Goal: Task Accomplishment & Management: Complete application form

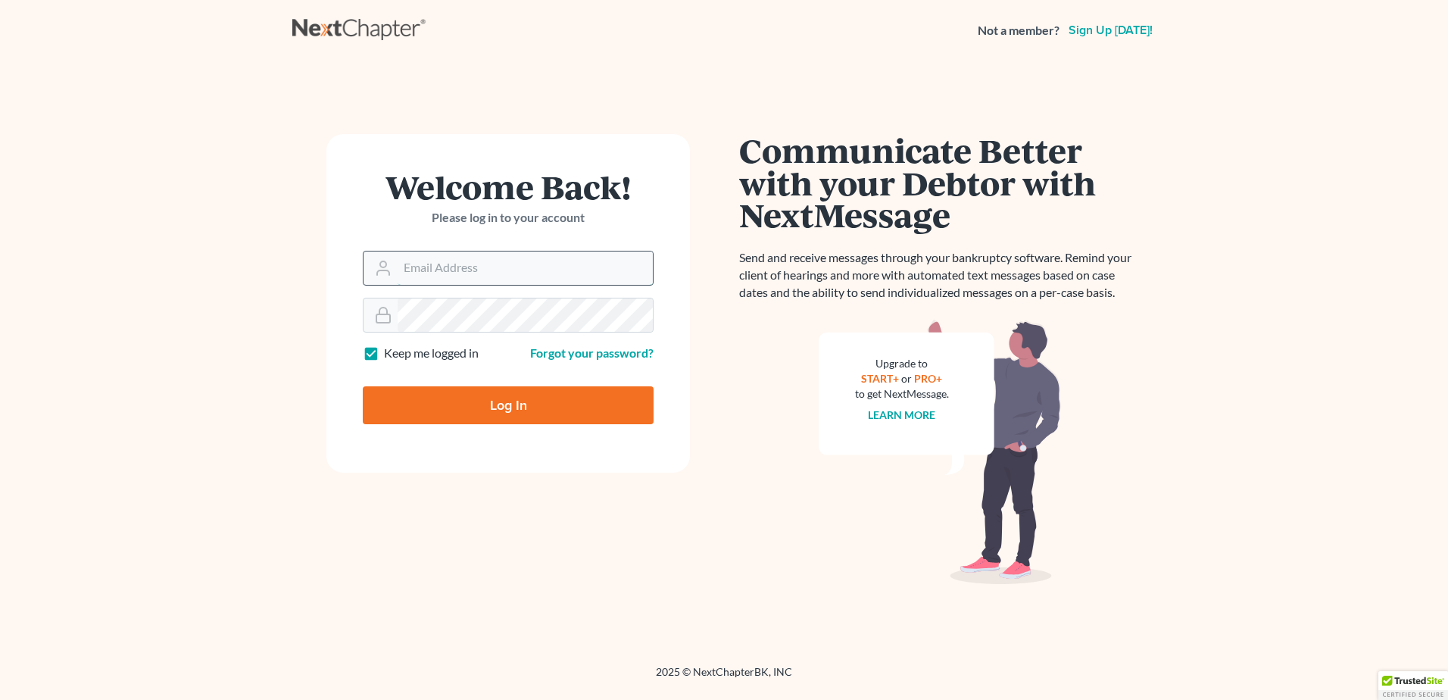
click at [548, 273] on input "Email Address" at bounding box center [524, 267] width 255 height 33
type input "[EMAIL_ADDRESS][DOMAIN_NAME]"
click at [569, 413] on input "Log In" at bounding box center [508, 405] width 291 height 38
type input "Thinking..."
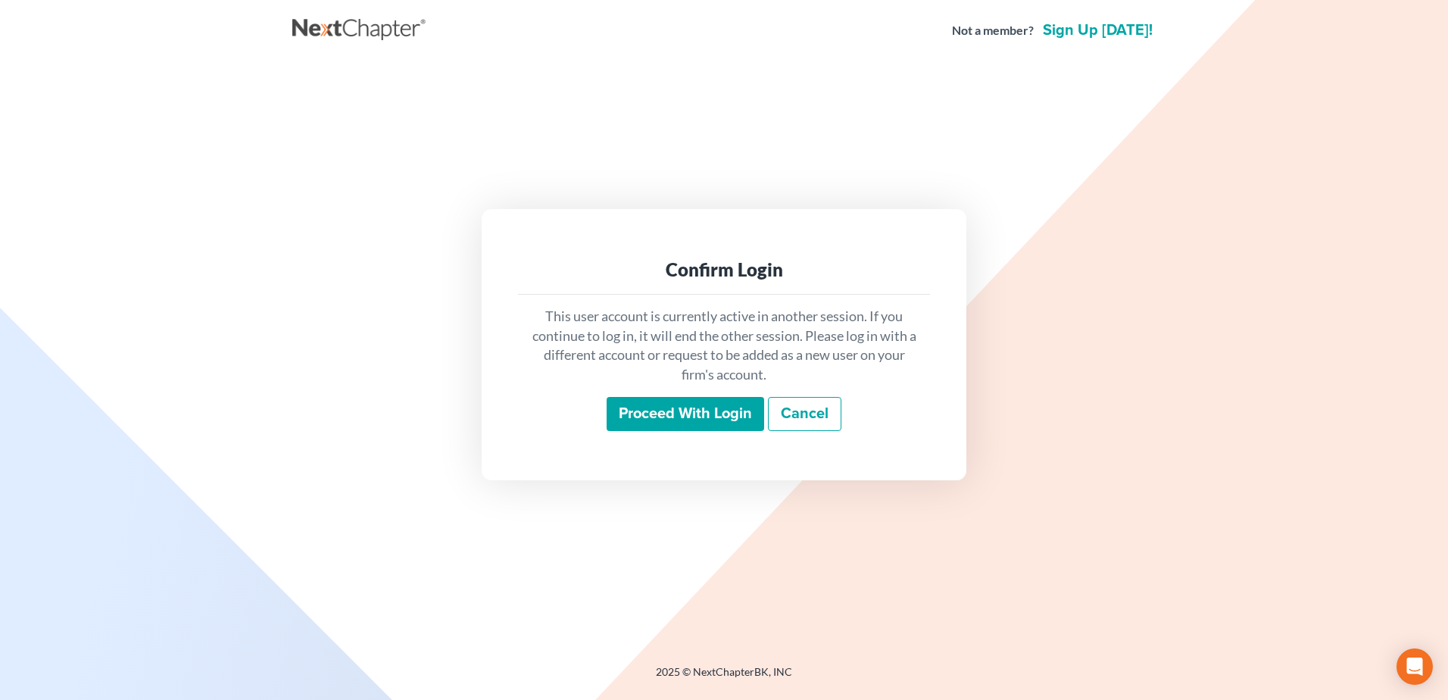
click at [706, 408] on input "Proceed with login" at bounding box center [684, 414] width 157 height 35
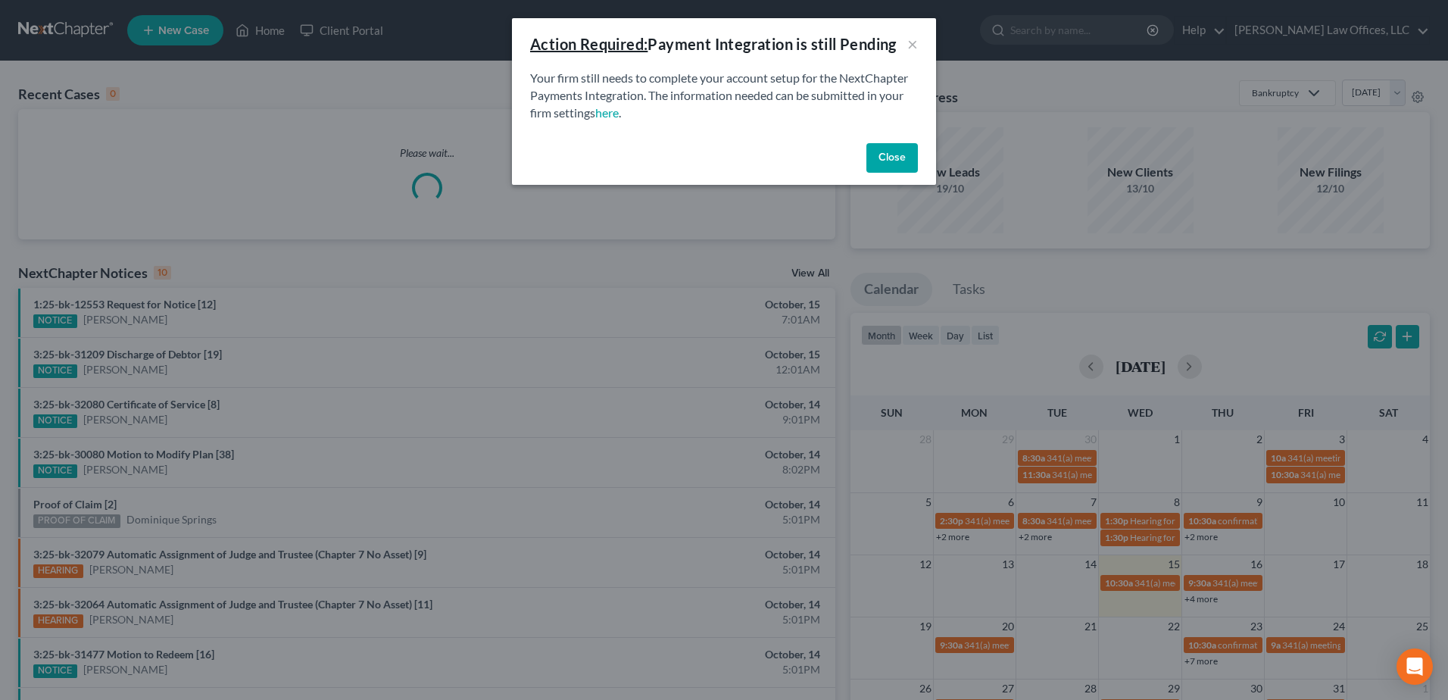
click at [908, 161] on button "Close" at bounding box center [891, 158] width 51 height 30
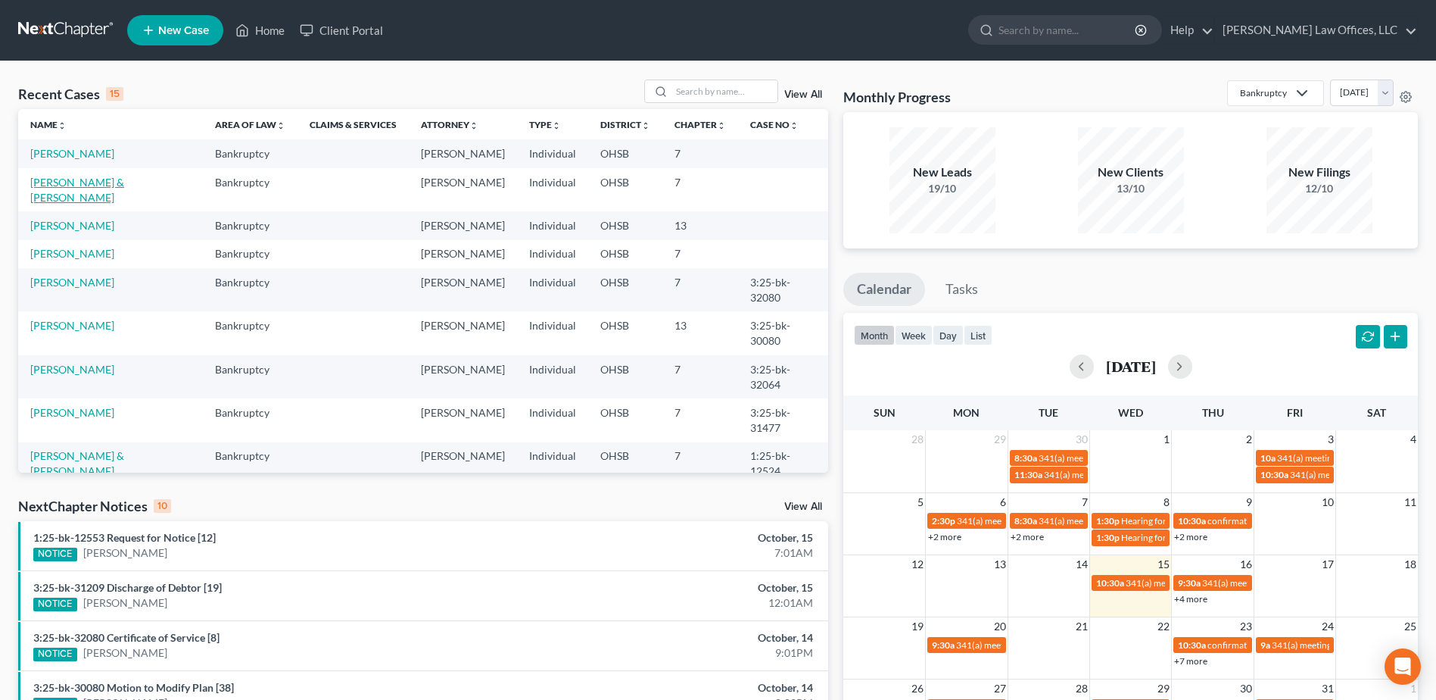
click at [101, 179] on link "[PERSON_NAME] & [PERSON_NAME]" at bounding box center [77, 190] width 94 height 28
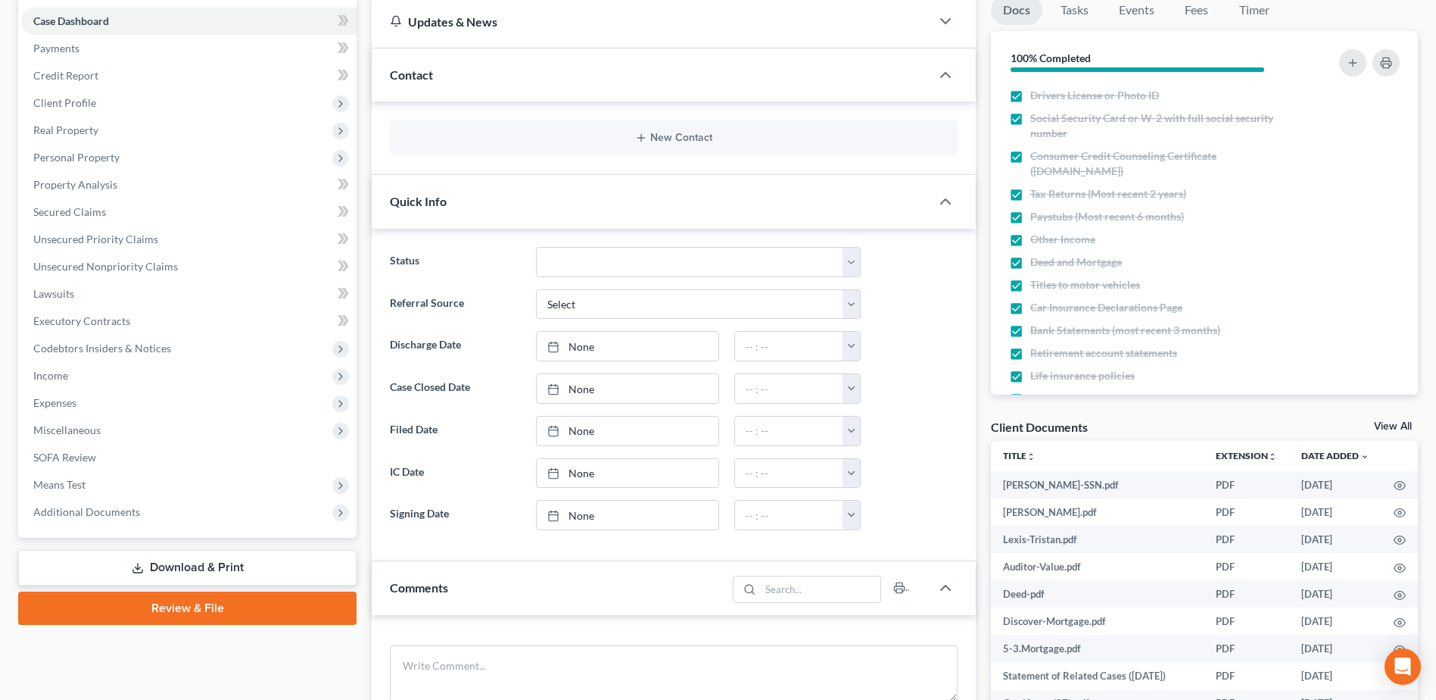
scroll to position [151, 0]
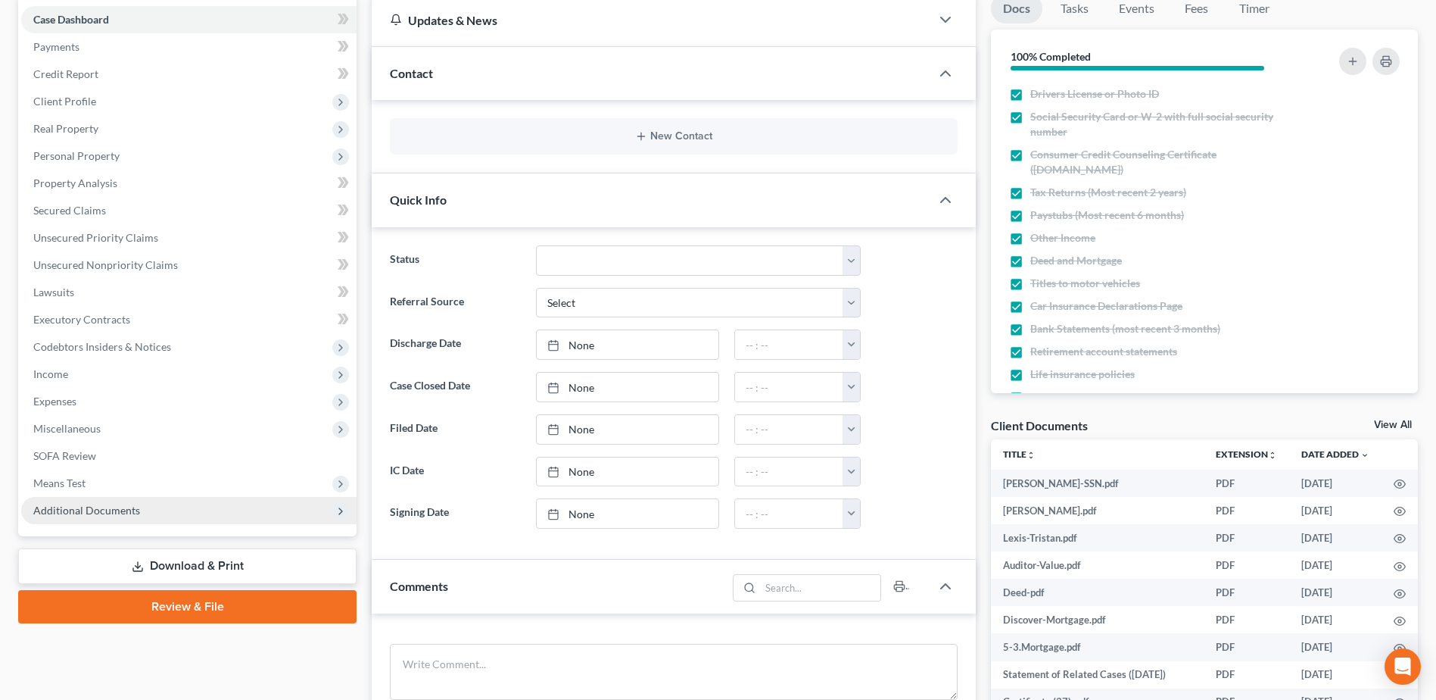
click at [123, 514] on span "Additional Documents" at bounding box center [86, 509] width 107 height 13
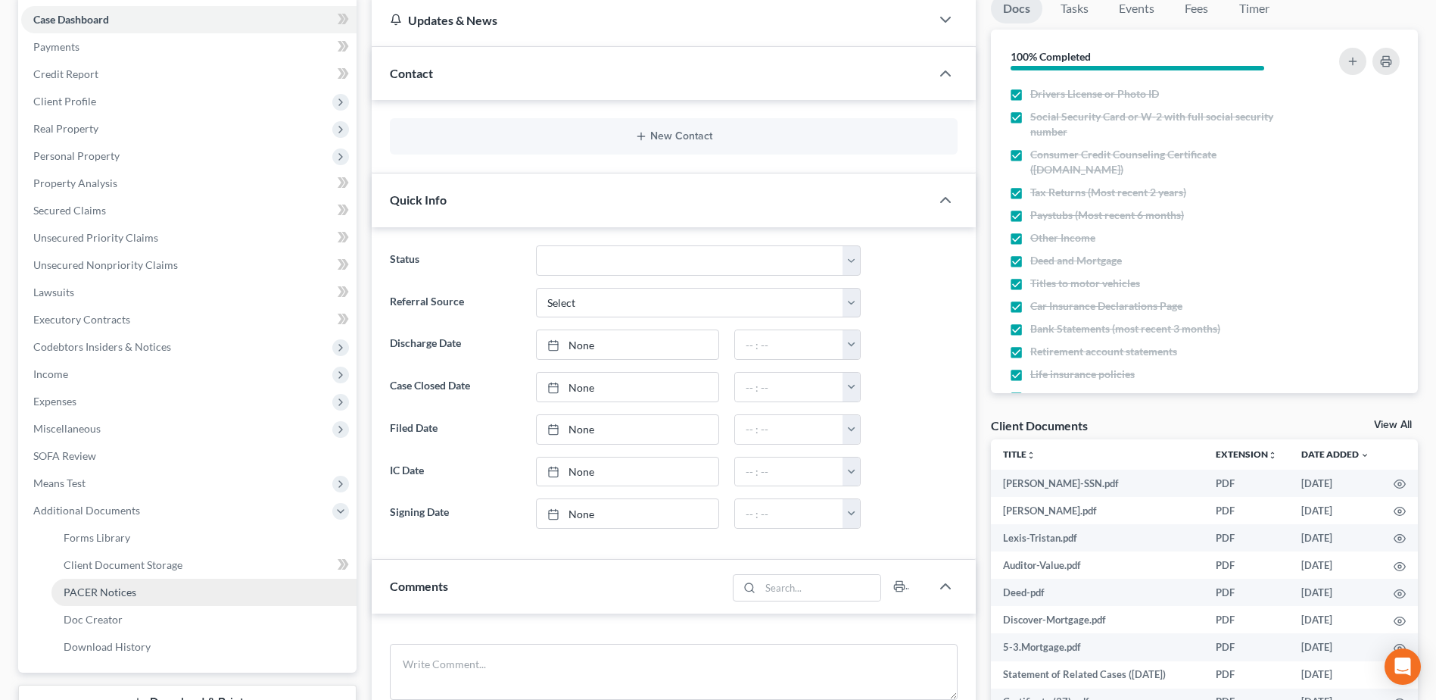
click at [174, 591] on link "PACER Notices" at bounding box center [203, 591] width 305 height 27
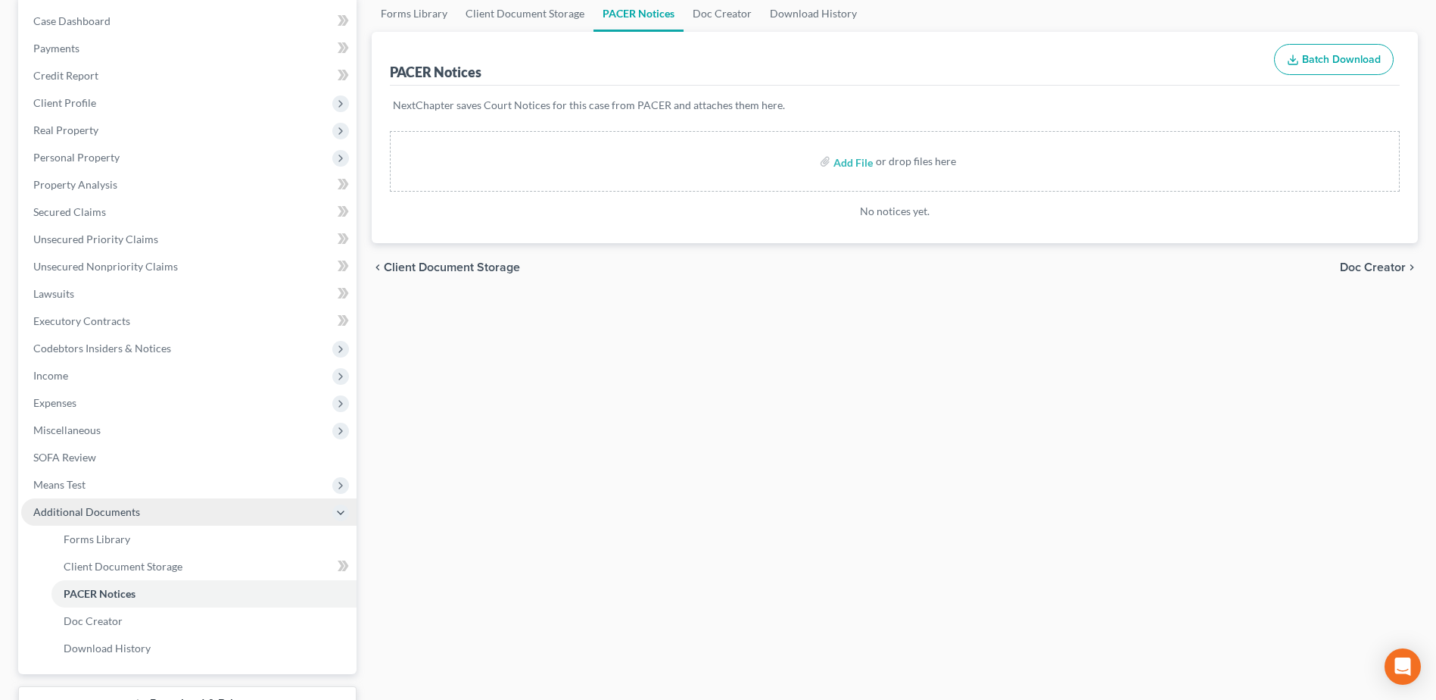
scroll to position [151, 0]
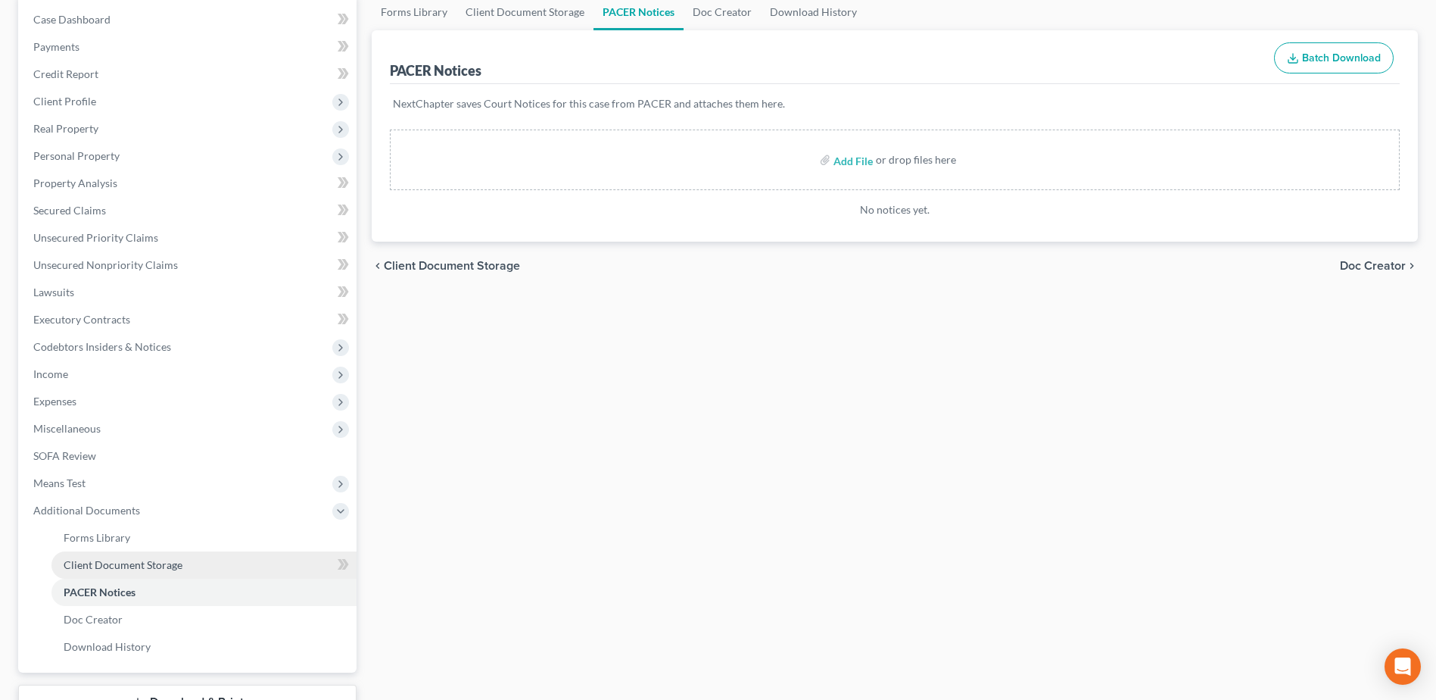
click at [174, 567] on span "Client Document Storage" at bounding box center [123, 564] width 119 height 13
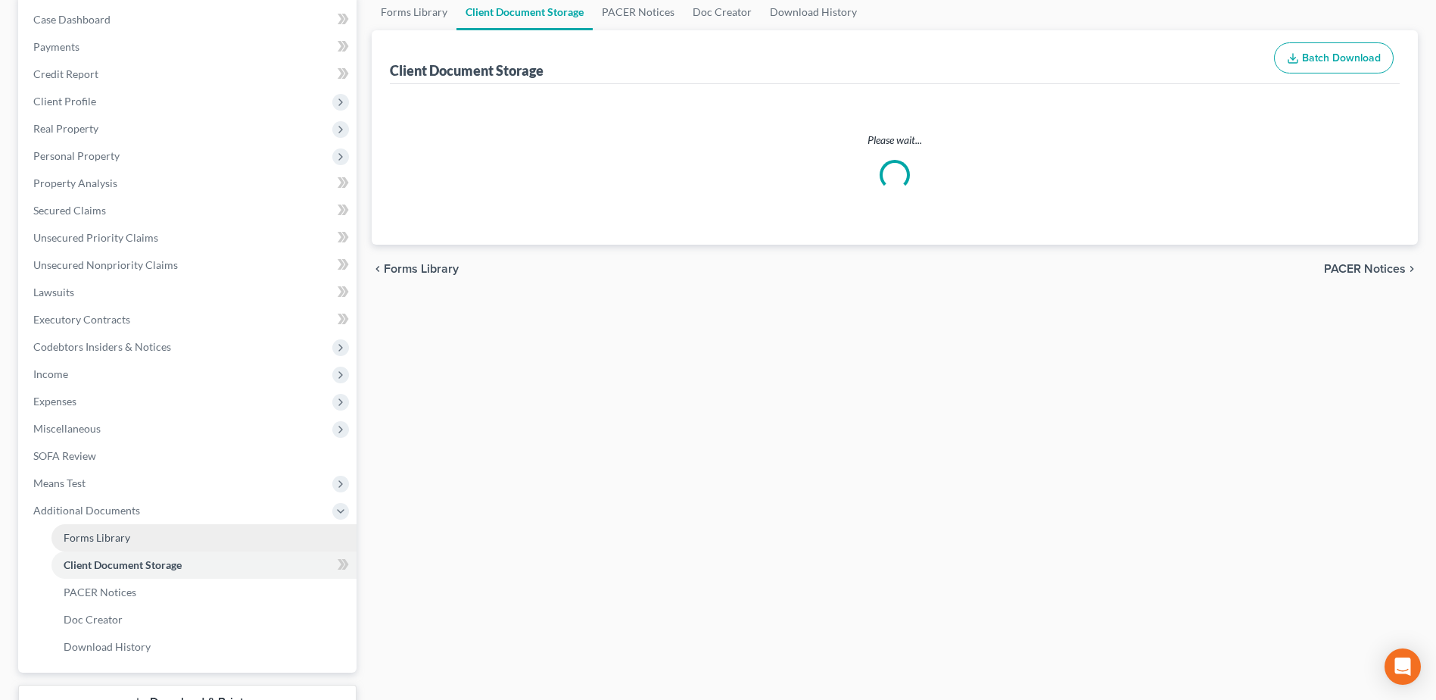
select select "7"
select select "52"
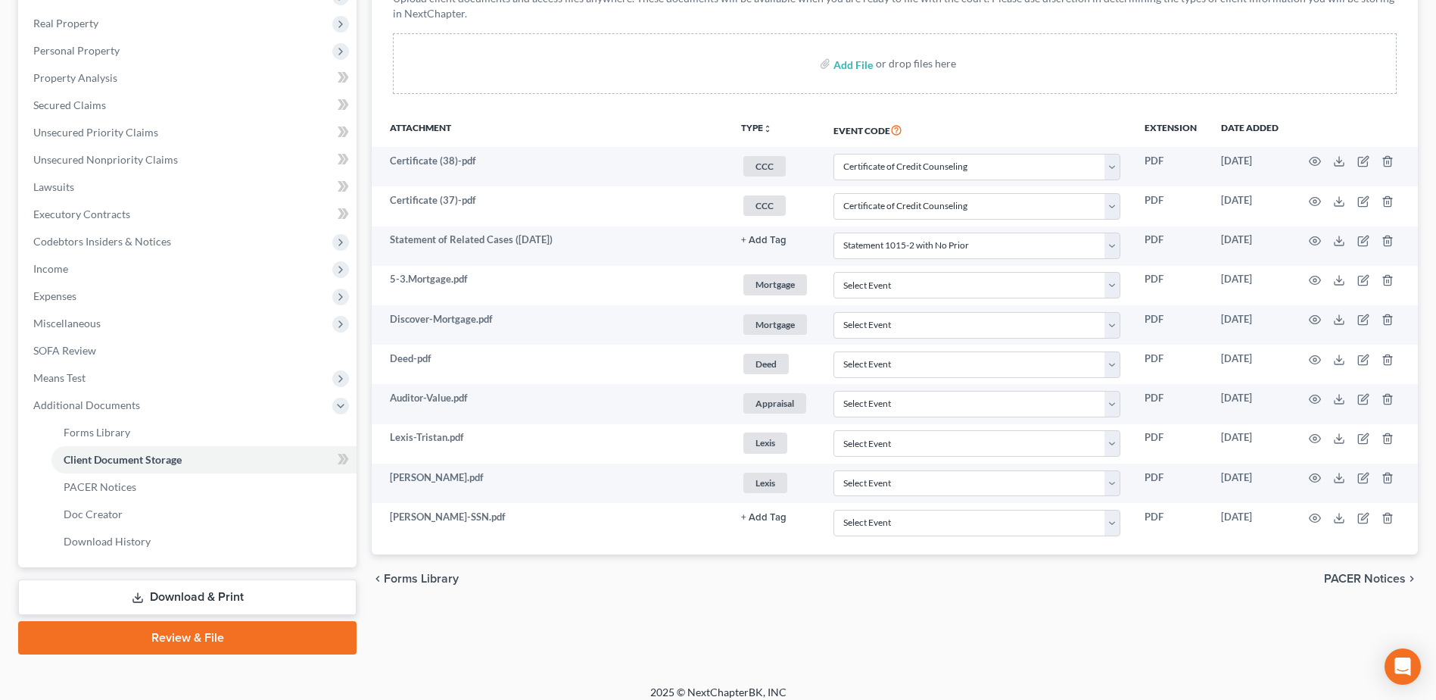
scroll to position [269, 0]
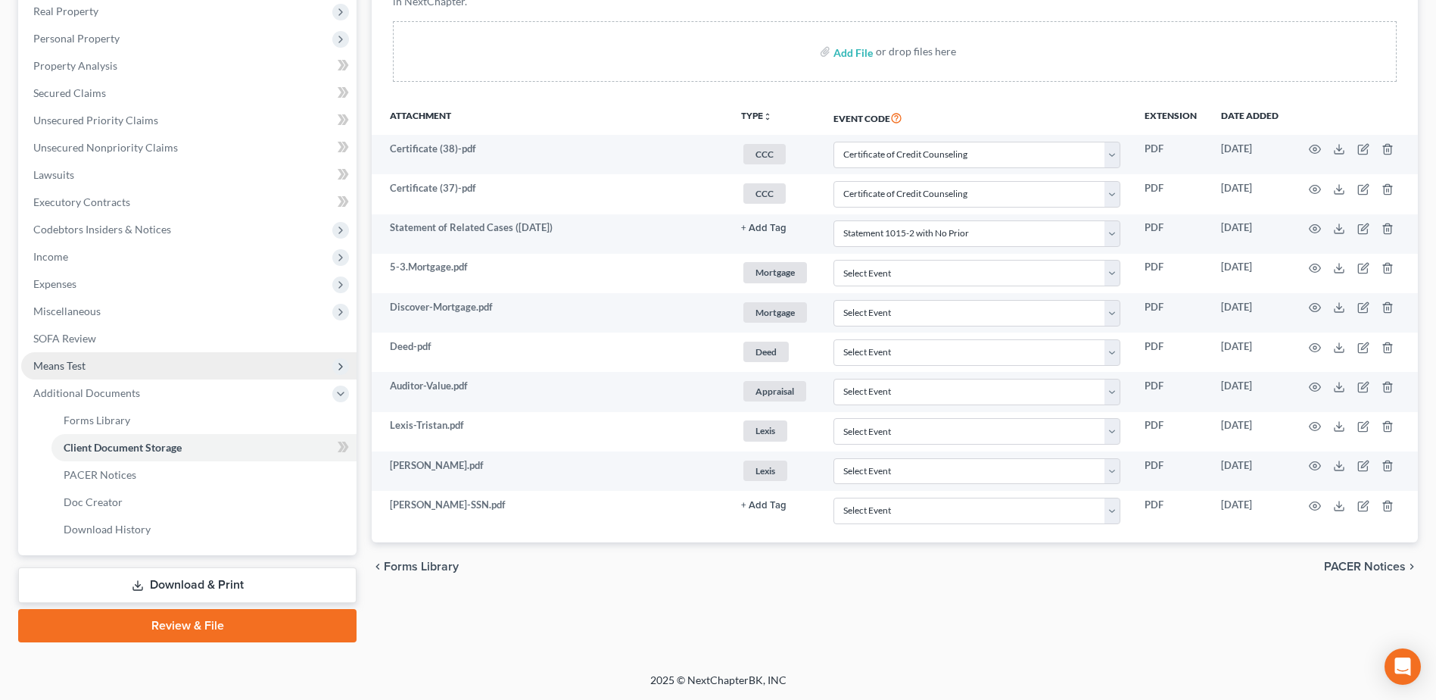
click at [141, 366] on span "Means Test" at bounding box center [188, 365] width 335 height 27
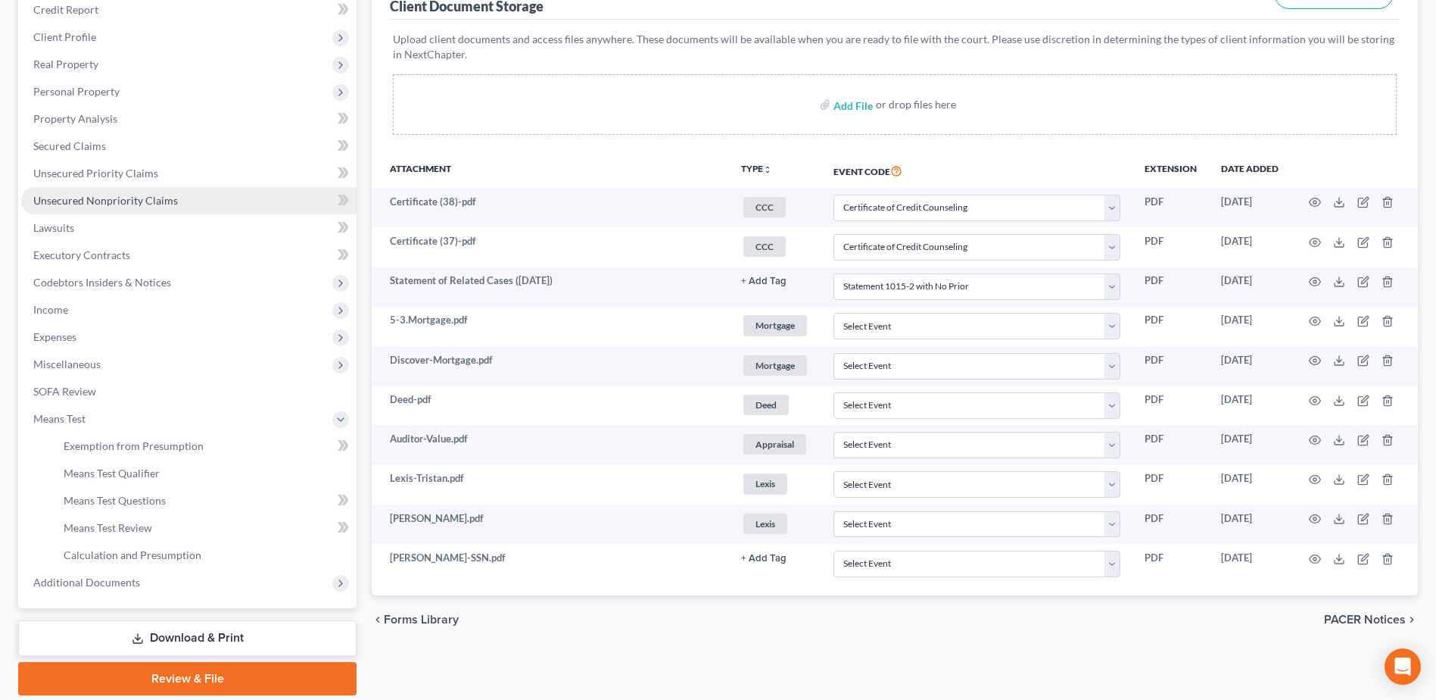
scroll to position [117, 0]
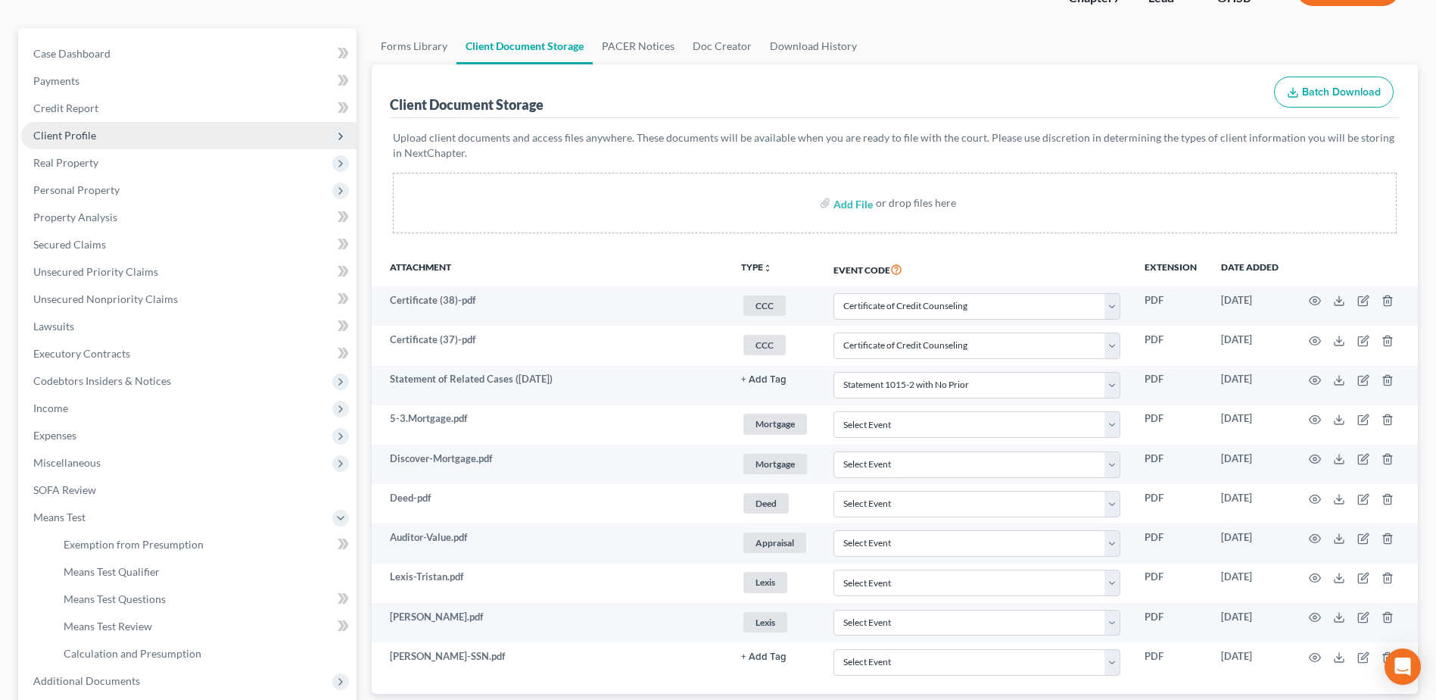
click at [104, 133] on span "Client Profile" at bounding box center [188, 135] width 335 height 27
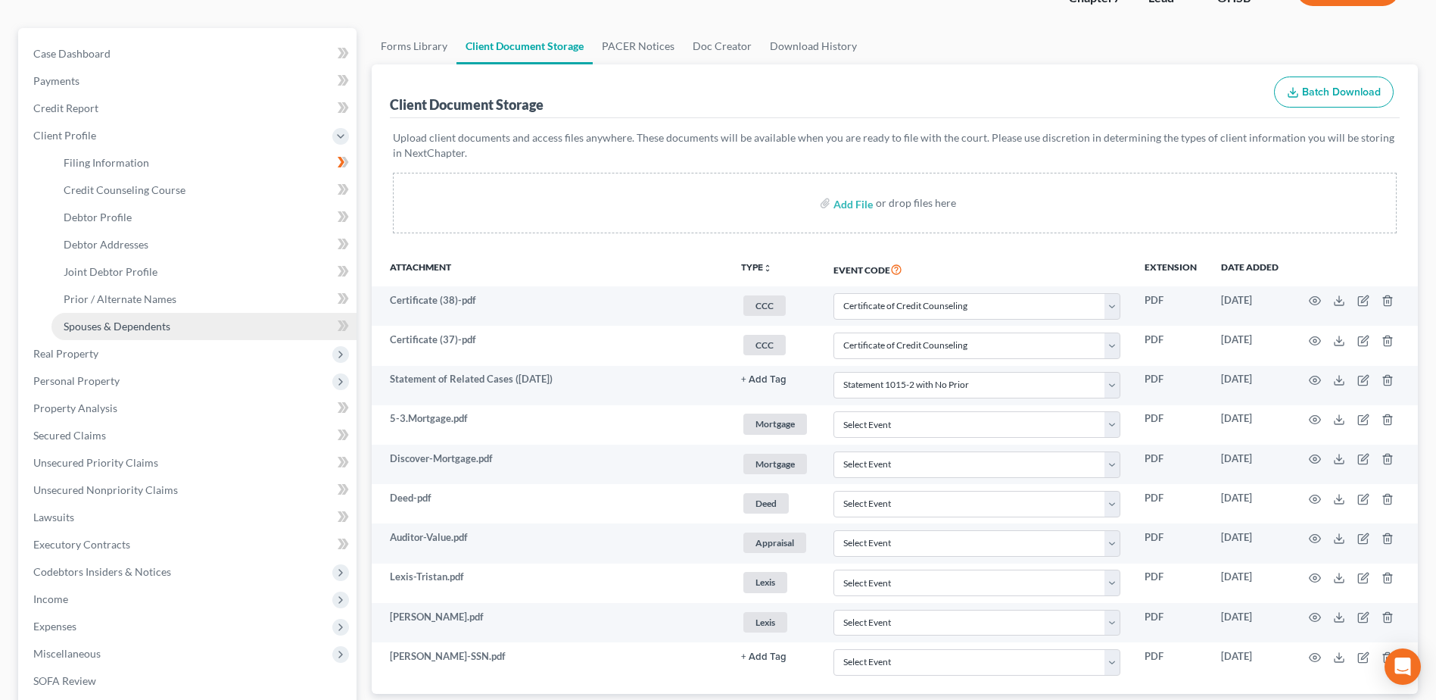
click at [137, 316] on link "Spouses & Dependents" at bounding box center [203, 326] width 305 height 27
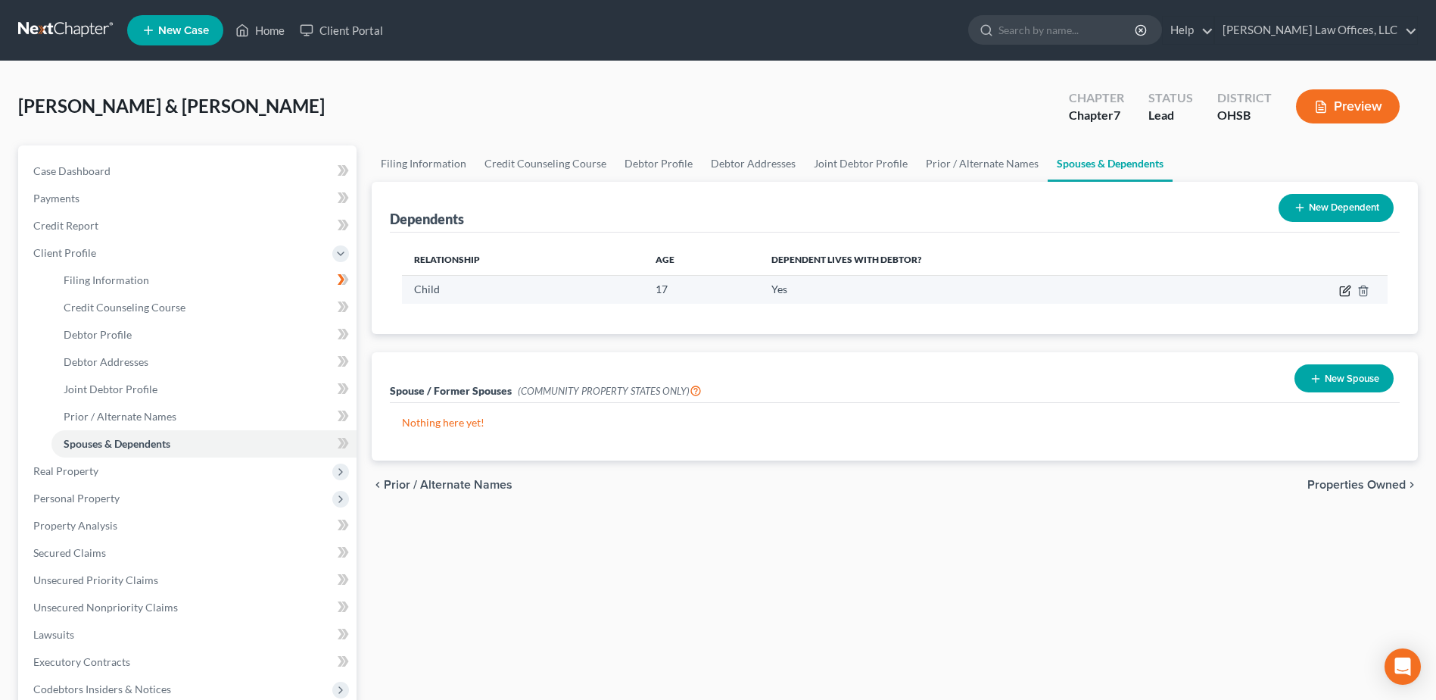
click at [1343, 289] on icon "button" at bounding box center [1345, 291] width 12 height 12
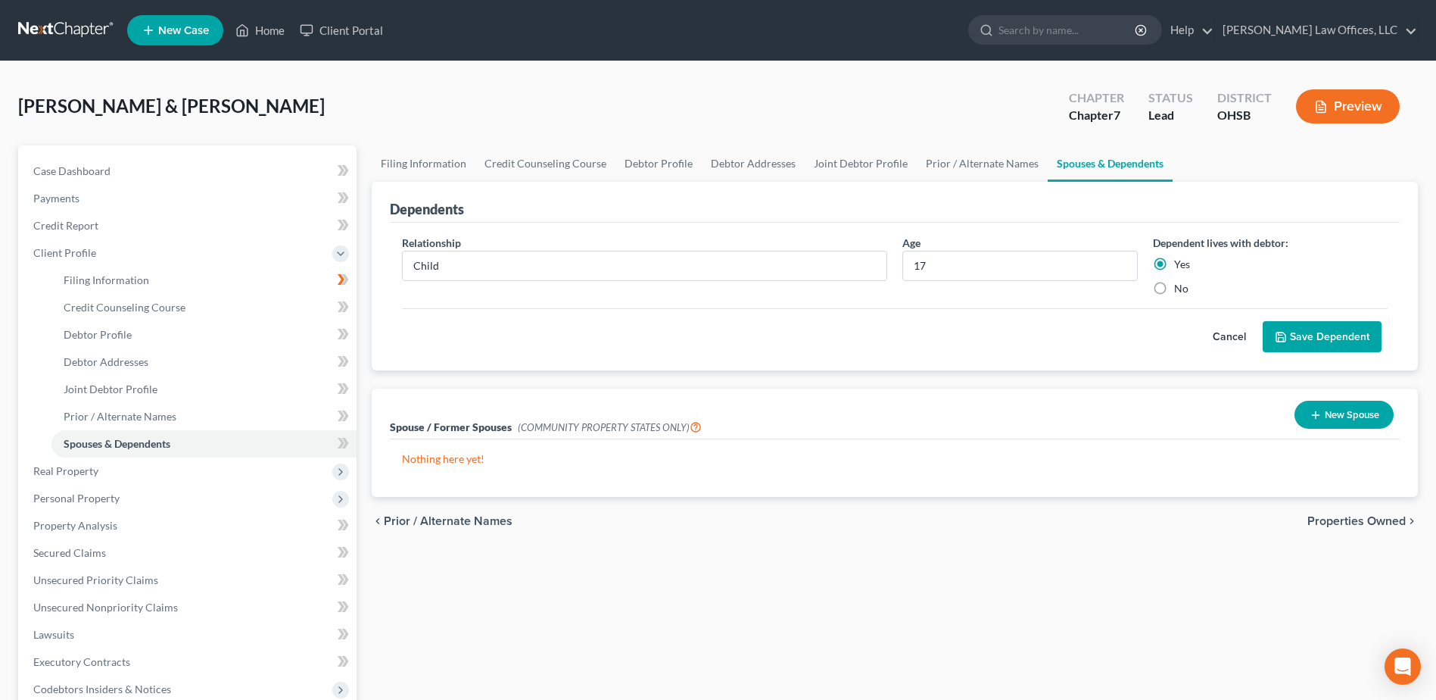
click at [1315, 328] on button "Save Dependent" at bounding box center [1322, 337] width 119 height 32
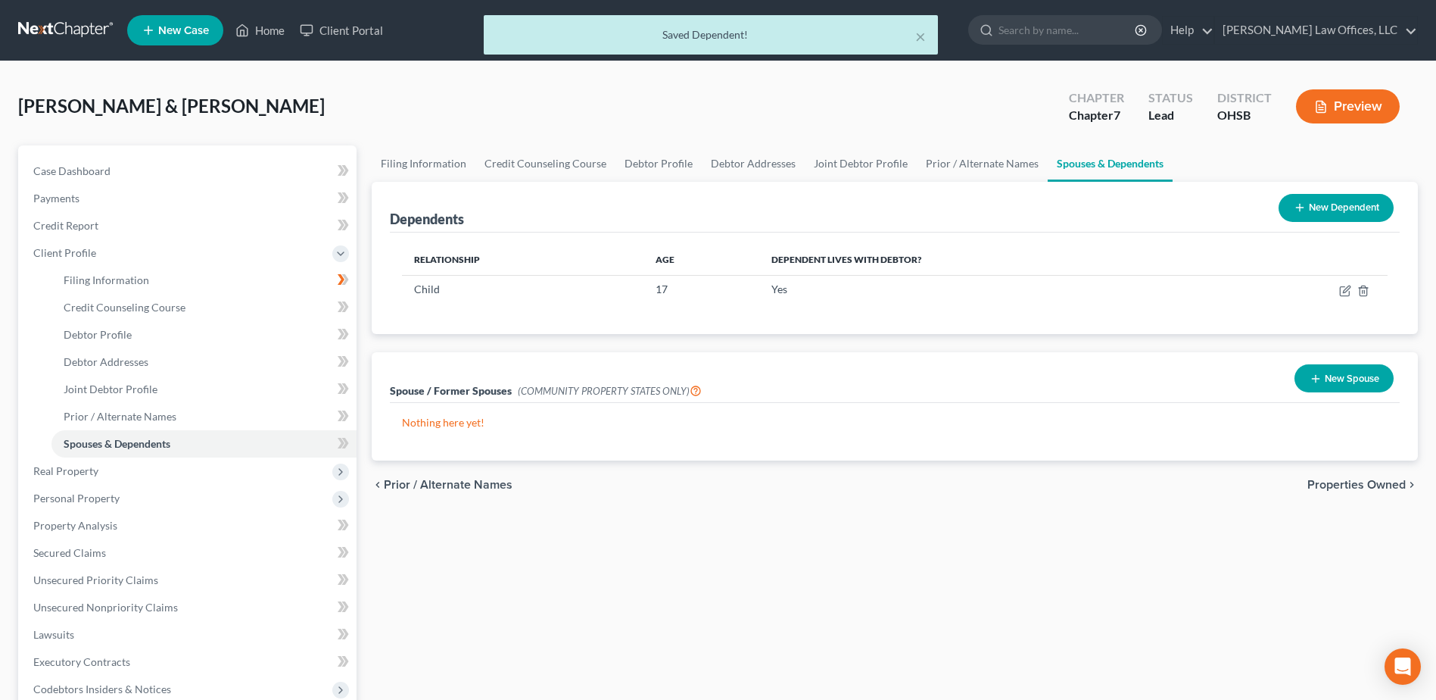
click at [1322, 204] on button "New Dependent" at bounding box center [1336, 208] width 115 height 28
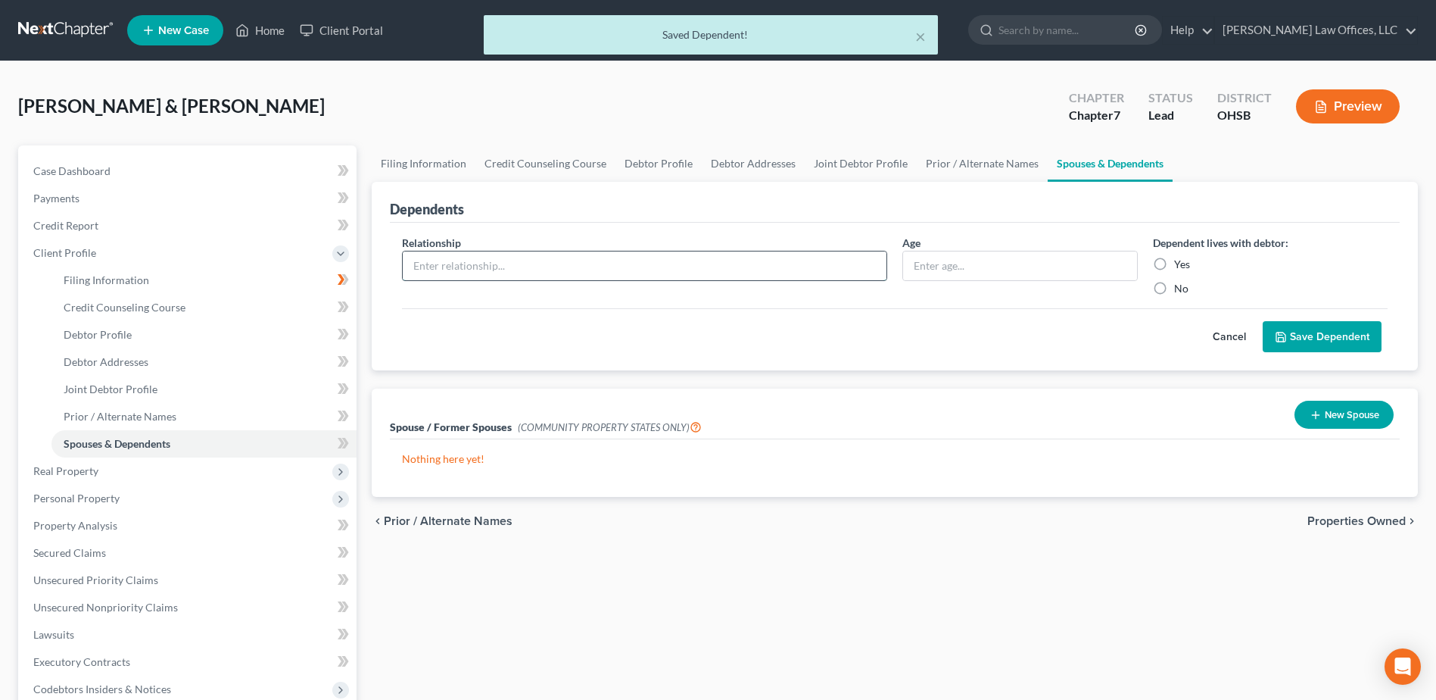
click at [676, 263] on input "text" at bounding box center [645, 265] width 484 height 29
type input "Child"
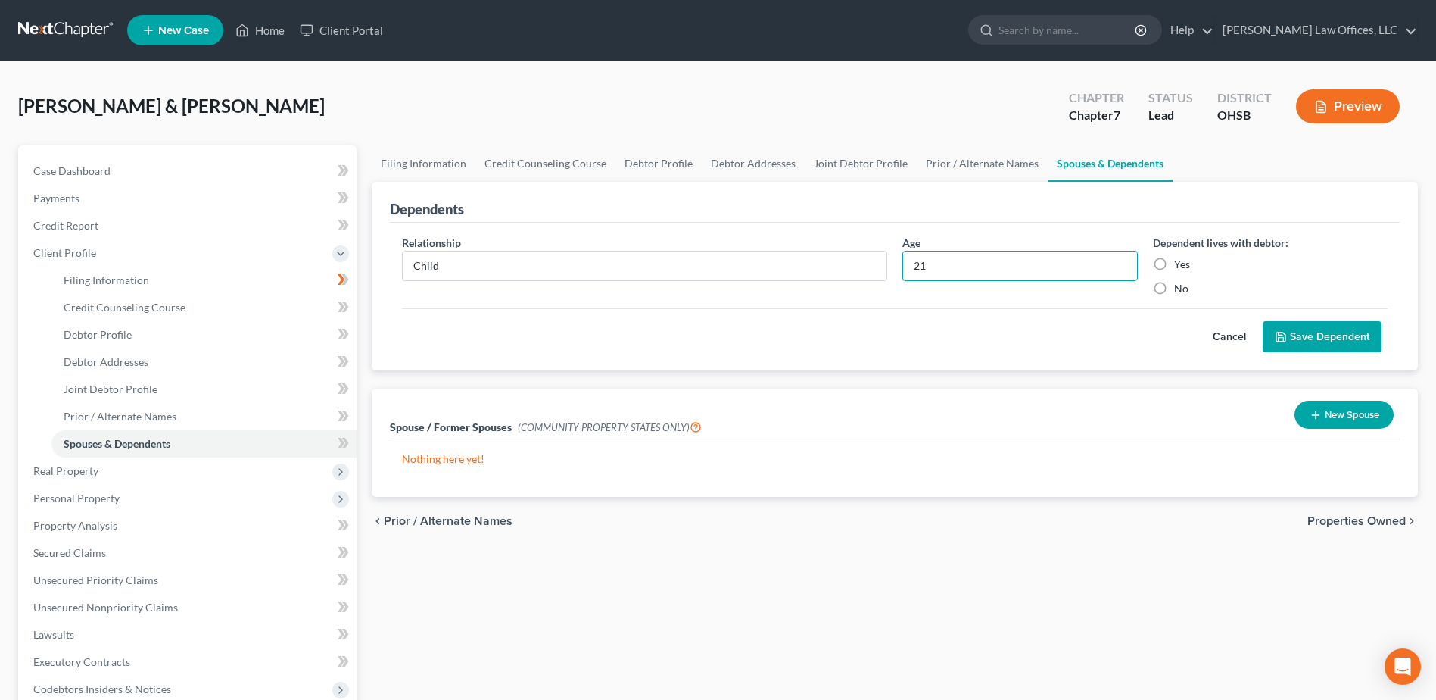
type input "21"
click at [1174, 263] on label "Yes" at bounding box center [1182, 264] width 16 height 15
click at [1180, 263] on input "Yes" at bounding box center [1185, 262] width 10 height 10
radio input "true"
click at [644, 261] on input "Child" at bounding box center [645, 265] width 484 height 29
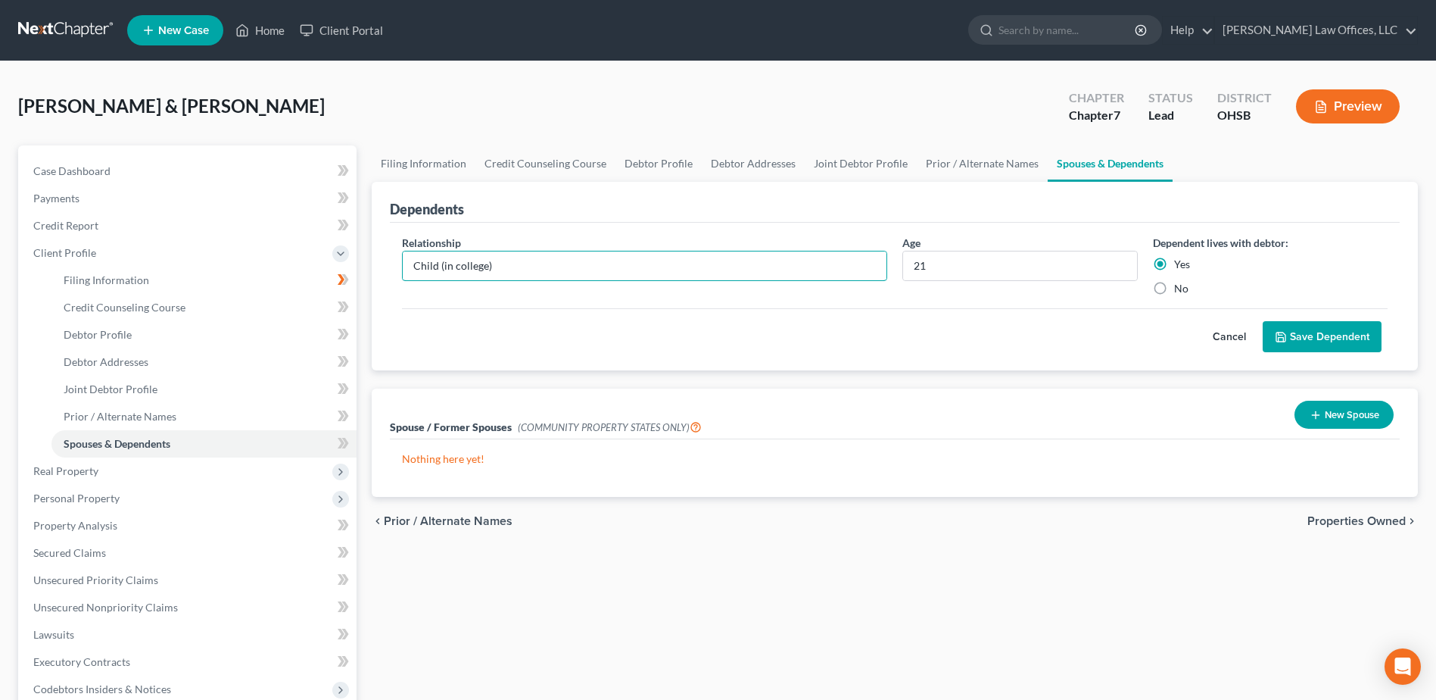
type input "Child (in college)"
click at [1315, 332] on button "Save Dependent" at bounding box center [1322, 337] width 119 height 32
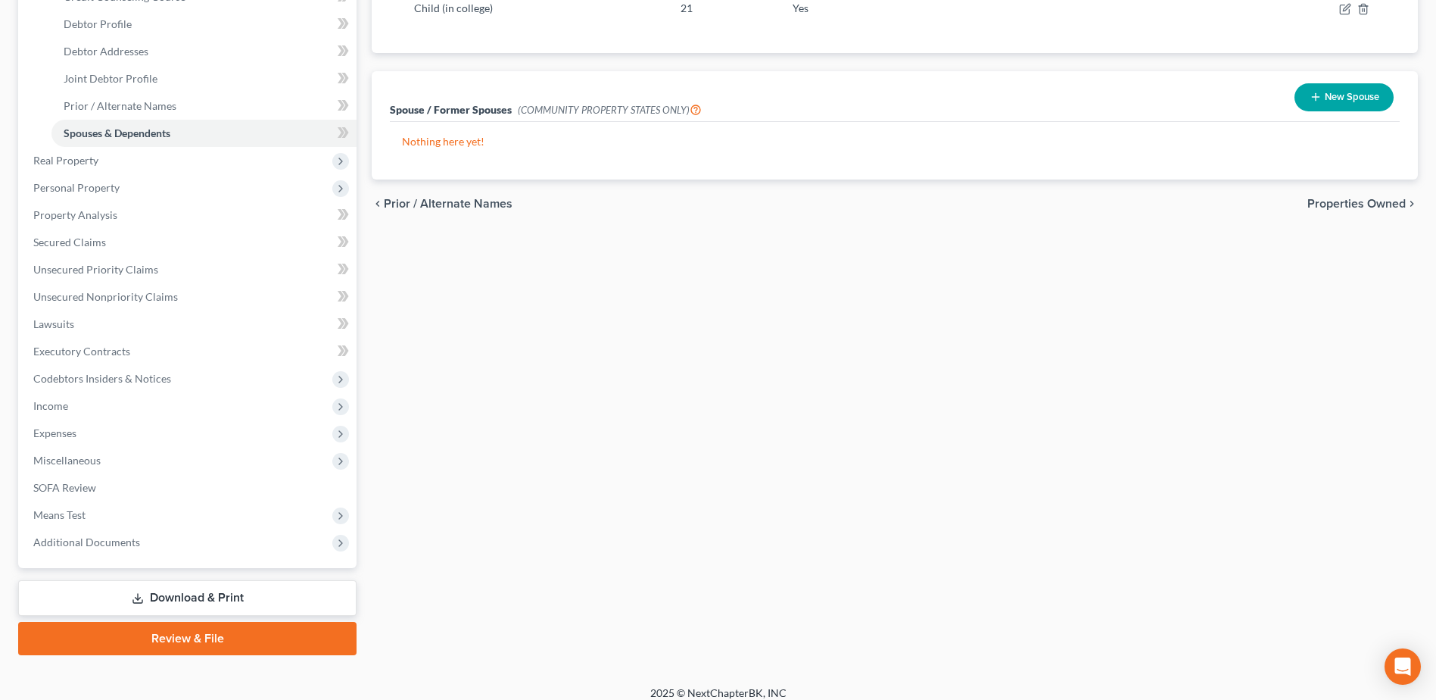
scroll to position [323, 0]
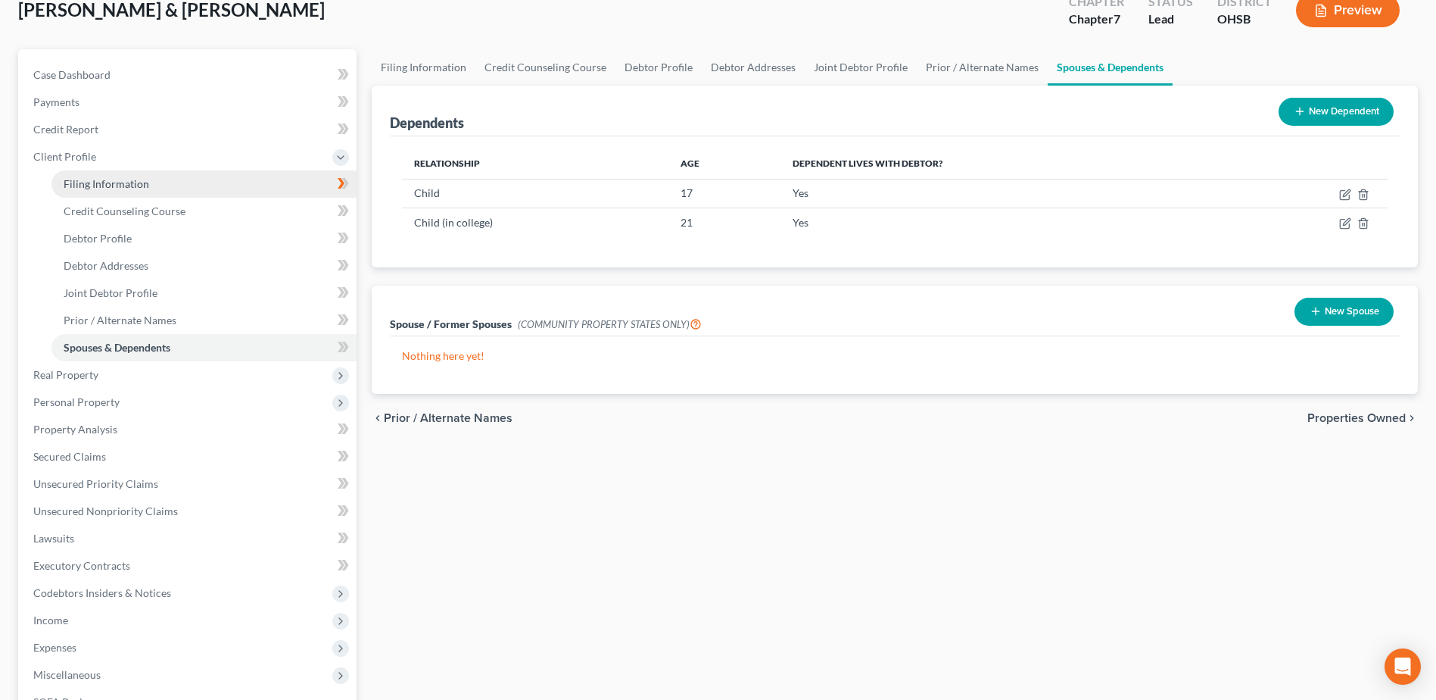
click at [138, 178] on span "Filing Information" at bounding box center [107, 183] width 86 height 13
select select "1"
select select "0"
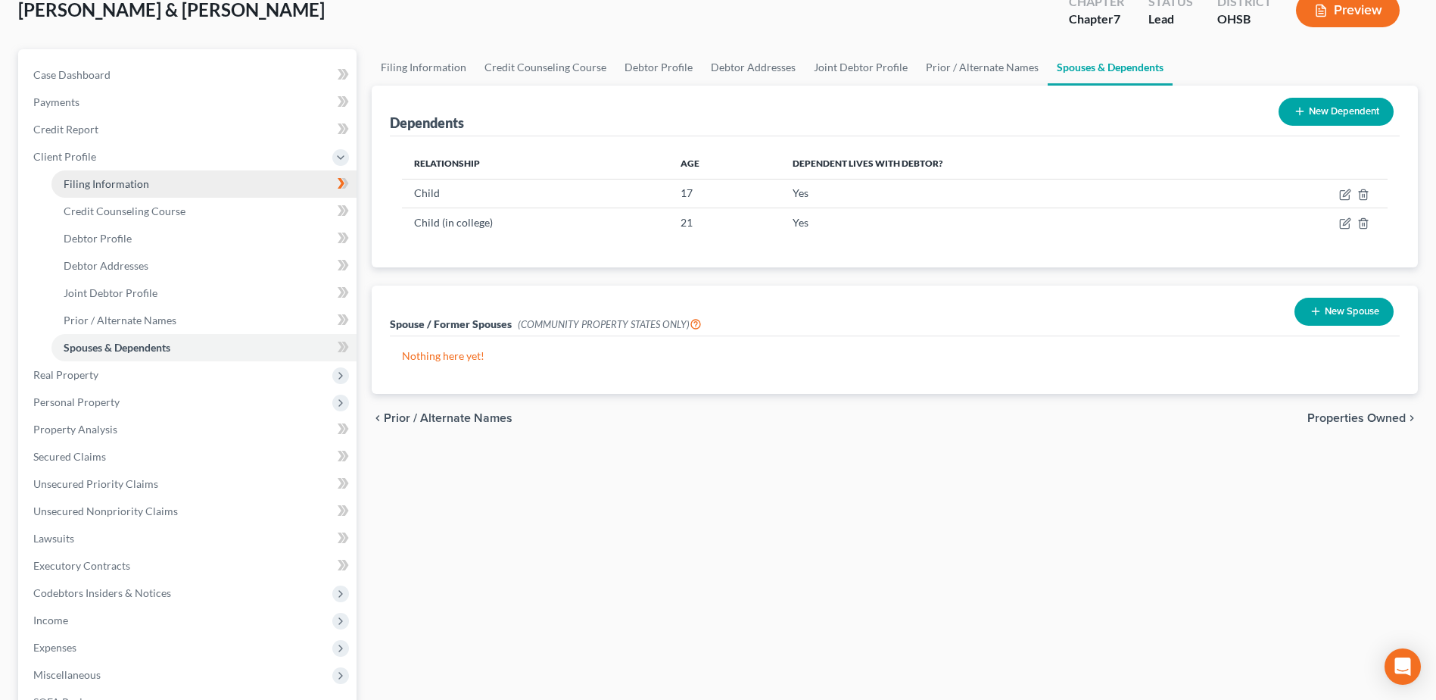
select select "36"
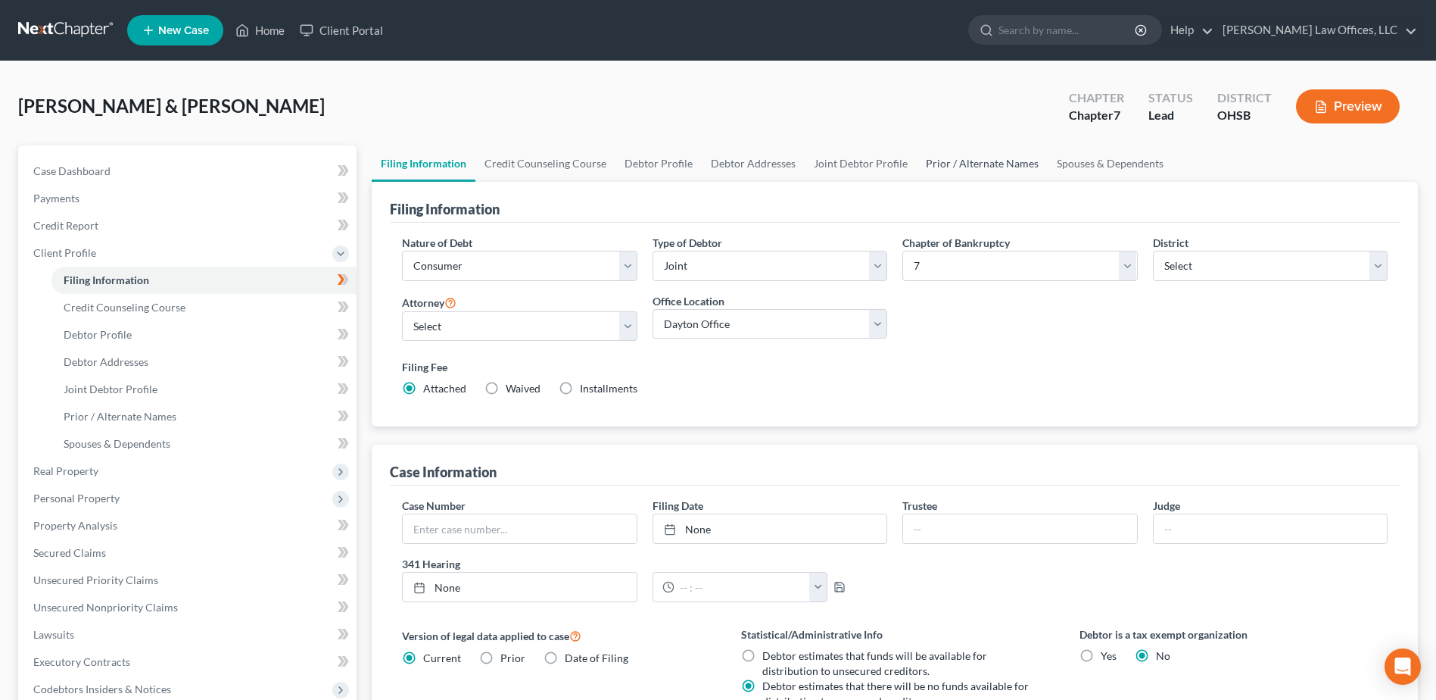
click at [984, 164] on link "Prior / Alternate Names" at bounding box center [982, 163] width 131 height 36
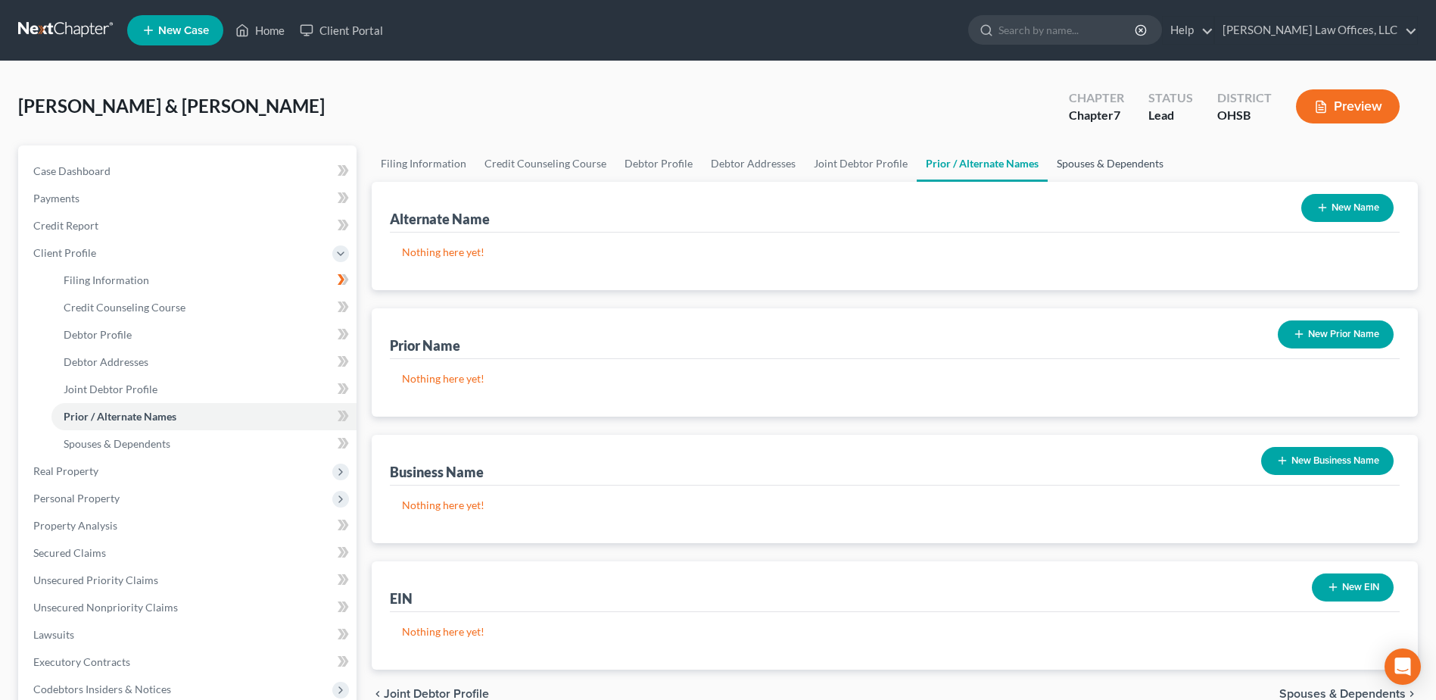
click at [1103, 161] on link "Spouses & Dependents" at bounding box center [1110, 163] width 125 height 36
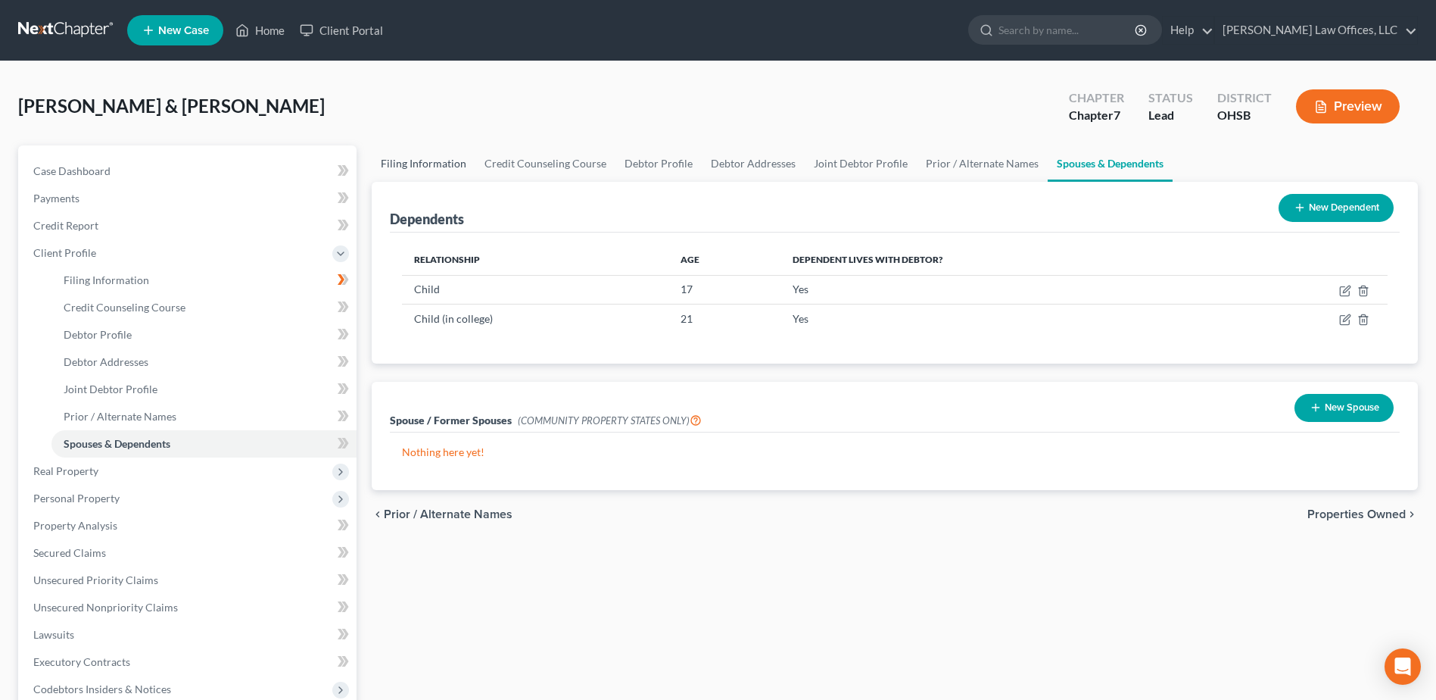
click at [421, 164] on link "Filing Information" at bounding box center [424, 163] width 104 height 36
select select "1"
select select "0"
select select "62"
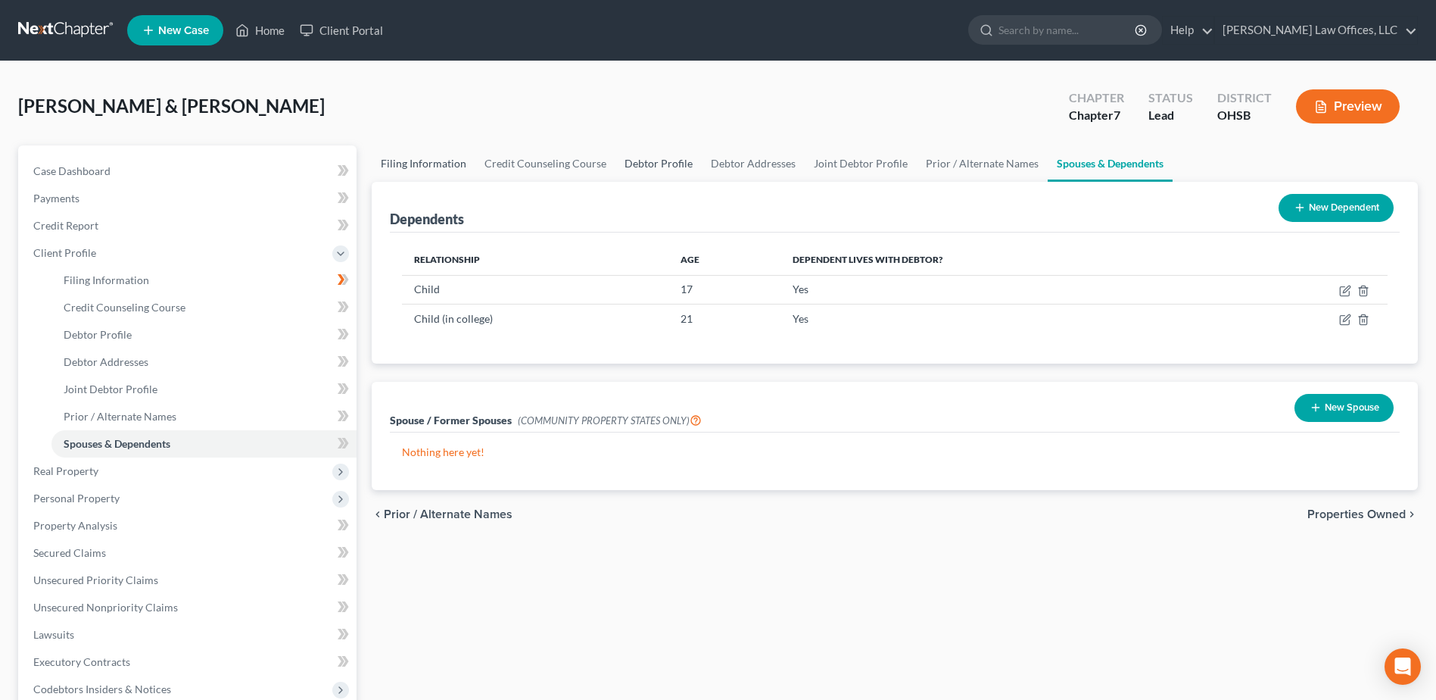
select select "0"
select select "36"
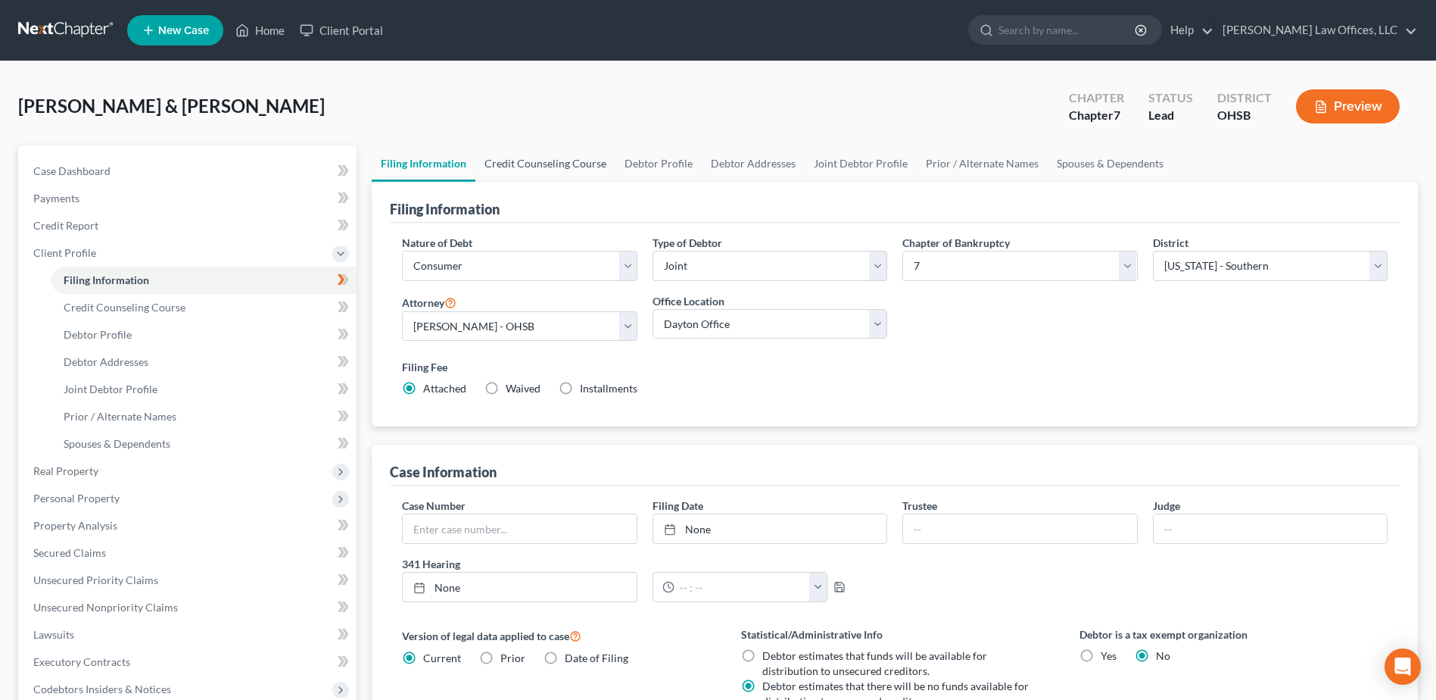
click at [569, 157] on link "Credit Counseling Course" at bounding box center [545, 163] width 140 height 36
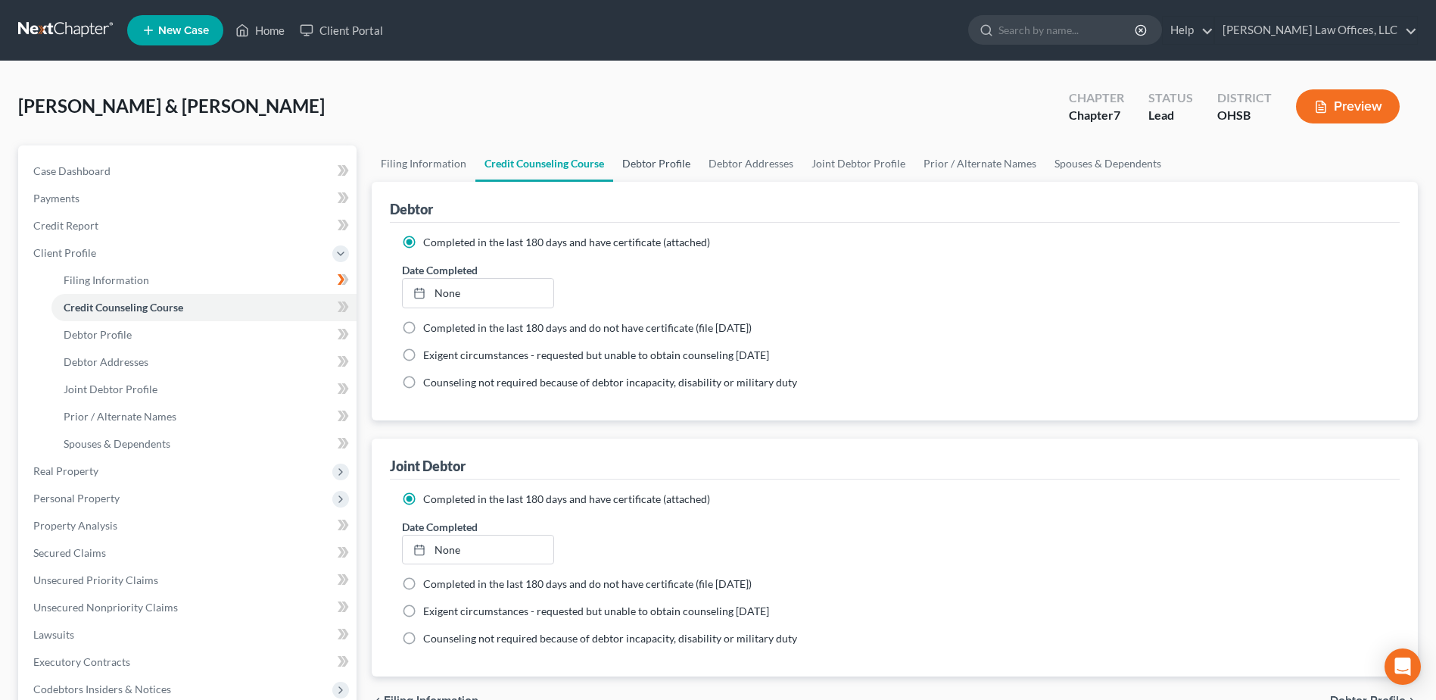
click at [650, 162] on link "Debtor Profile" at bounding box center [656, 163] width 86 height 36
select select "1"
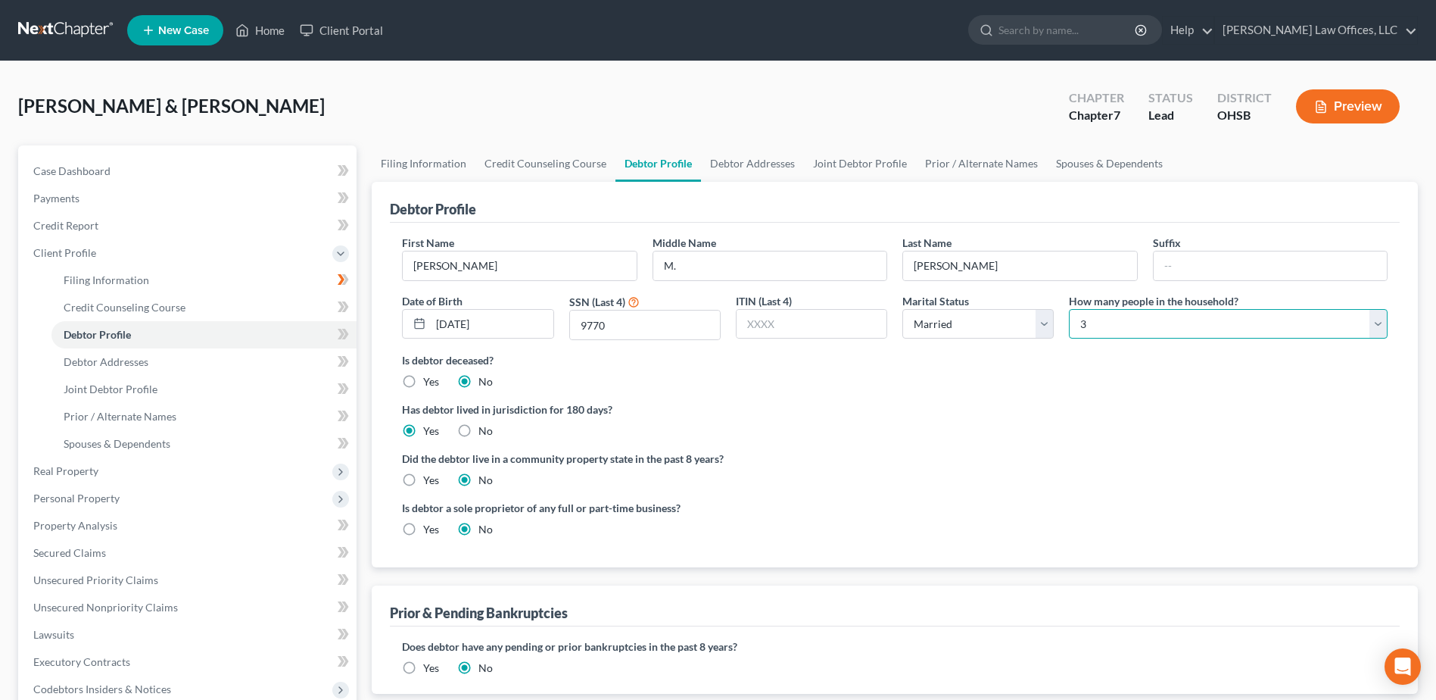
click at [1380, 325] on select "Select 1 2 3 4 5 6 7 8 9 10 11 12 13 14 15 16 17 18 19 20" at bounding box center [1228, 324] width 319 height 30
select select "3"
click at [1069, 309] on select "Select 1 2 3 4 5 6 7 8 9 10 11 12 13 14 15 16 17 18 19 20" at bounding box center [1228, 324] width 319 height 30
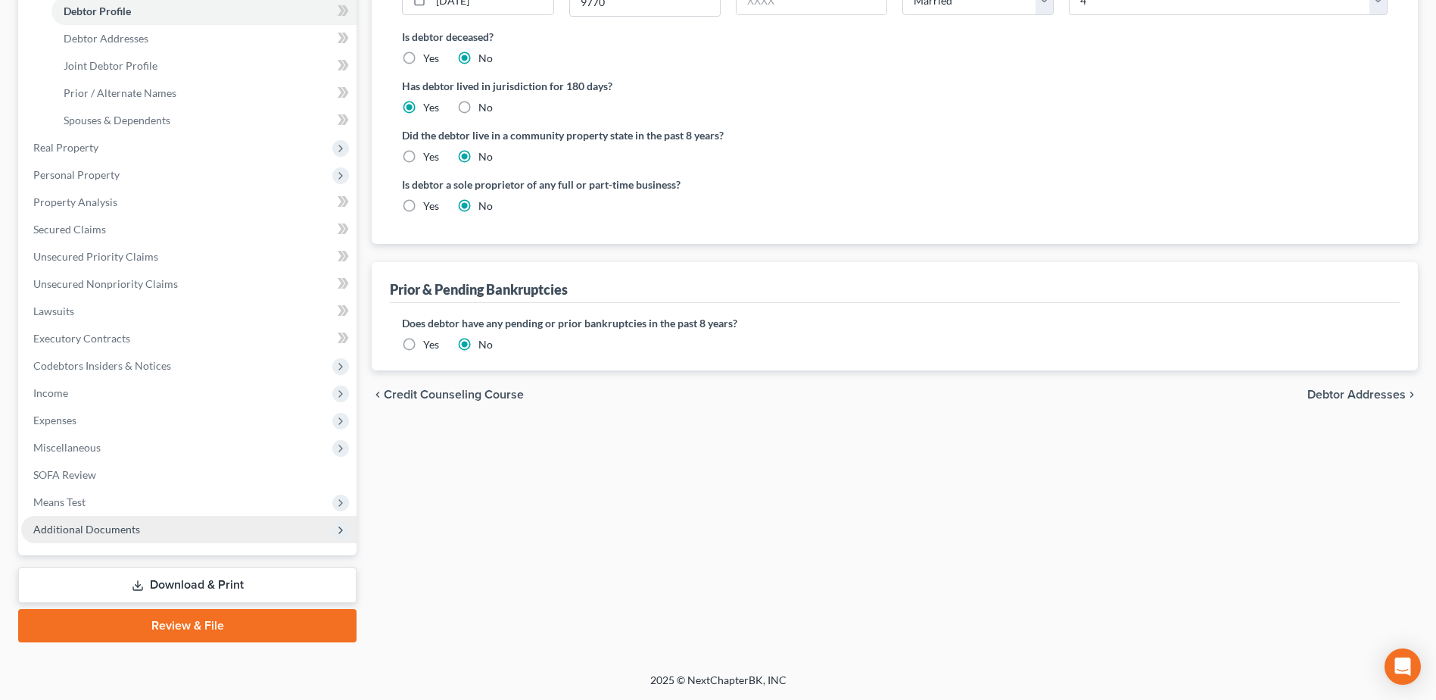
click at [164, 522] on span "Additional Documents" at bounding box center [188, 529] width 335 height 27
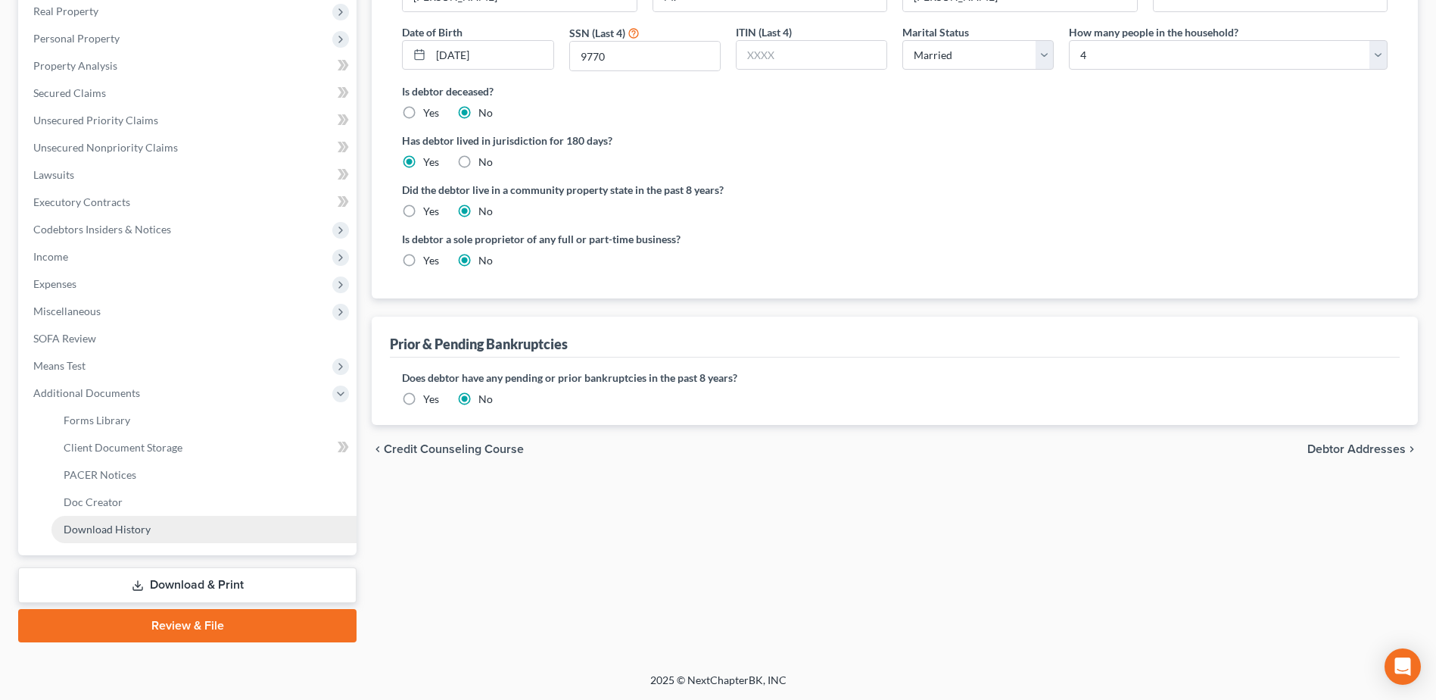
scroll to position [269, 0]
click at [86, 370] on span "Means Test" at bounding box center [188, 365] width 335 height 27
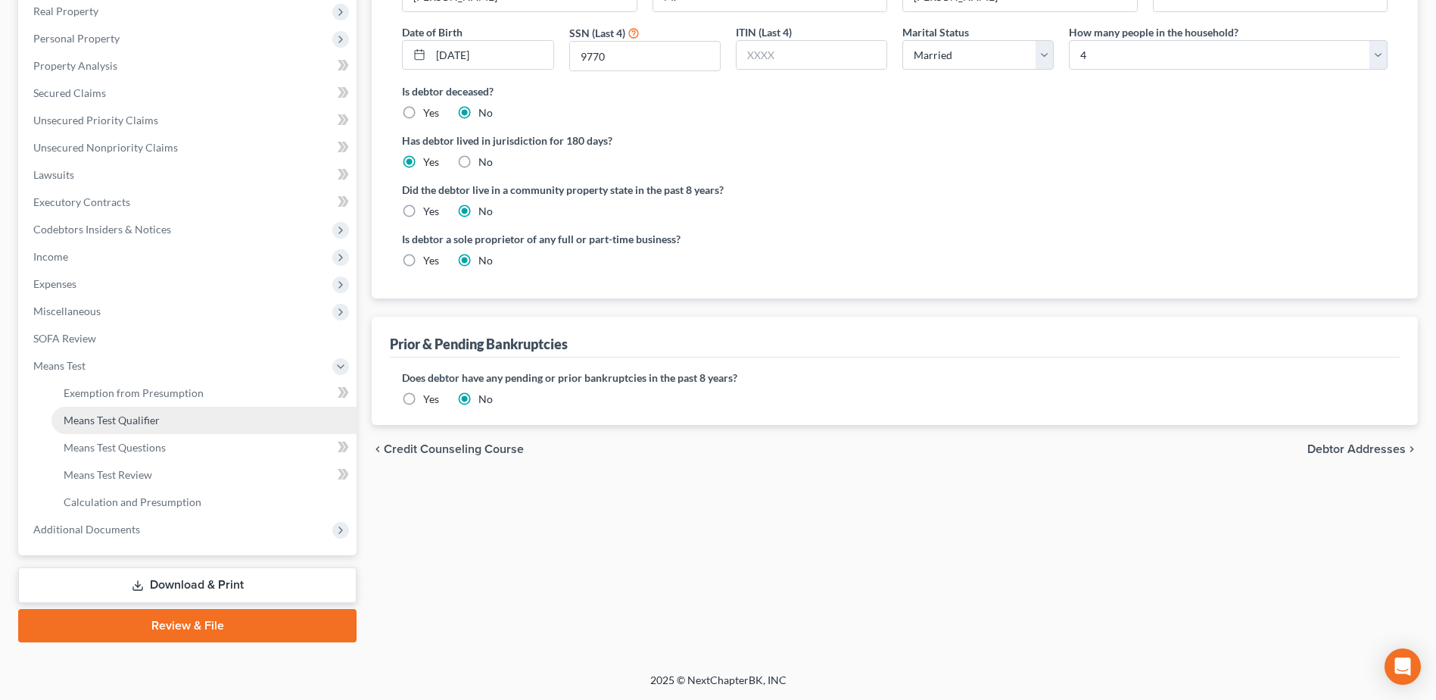
click at [137, 418] on span "Means Test Qualifier" at bounding box center [112, 419] width 96 height 13
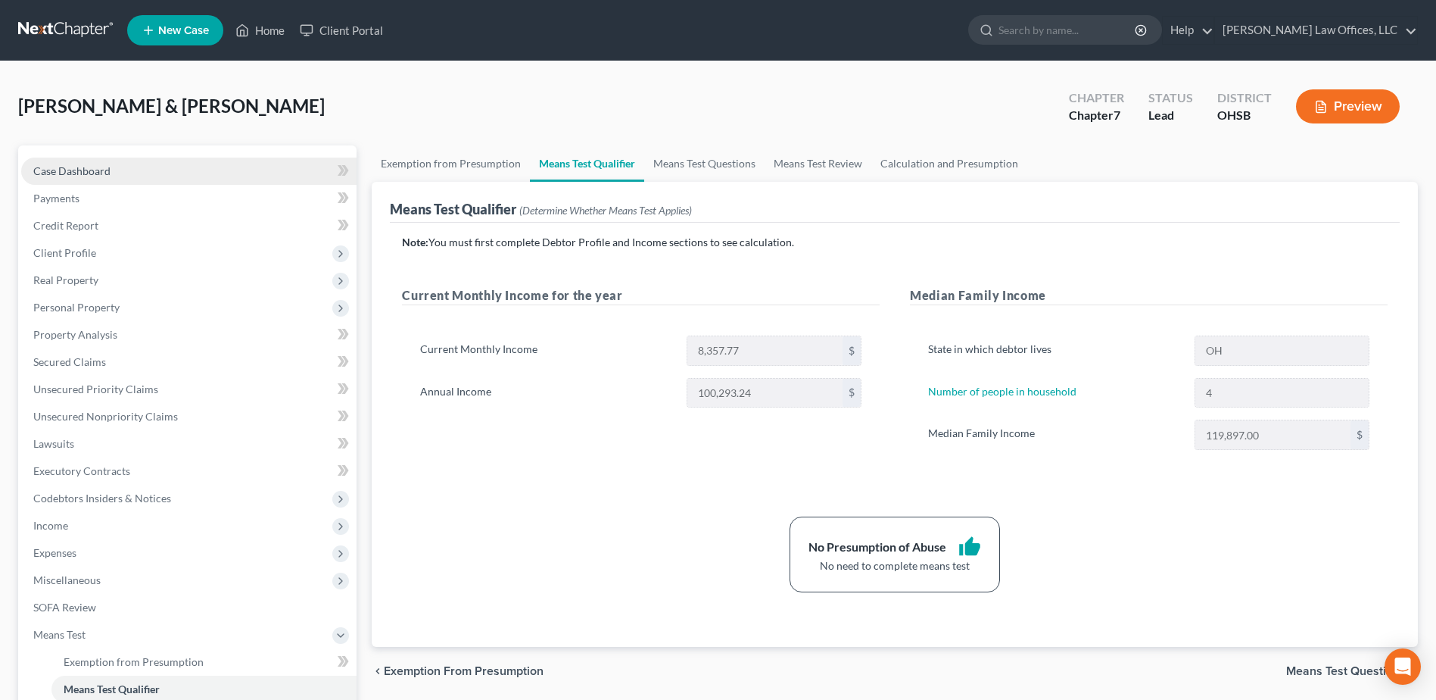
click at [117, 166] on link "Case Dashboard" at bounding box center [188, 170] width 335 height 27
select select "5"
